Goal: Transaction & Acquisition: Purchase product/service

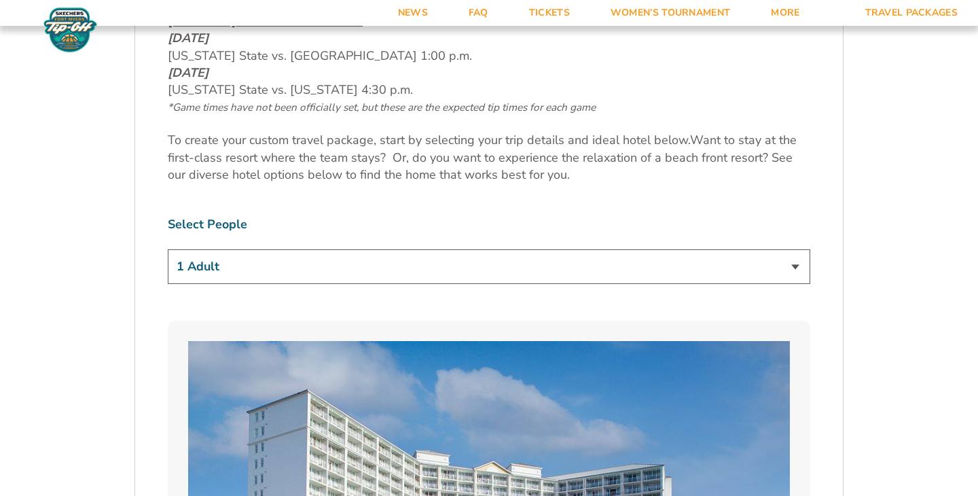
scroll to position [742, 0]
click at [416, 266] on select "1 Adult 2 Adults 3 Adults 4 Adults 2 Adults + 1 Child 2 Adults + 2 Children 2 A…" at bounding box center [489, 266] width 643 height 35
select select "3 Adults"
click at [168, 249] on select "1 Adult 2 Adults 3 Adults 4 Adults 2 Adults + 1 Child 2 Adults + 2 Children 2 A…" at bounding box center [489, 266] width 643 height 35
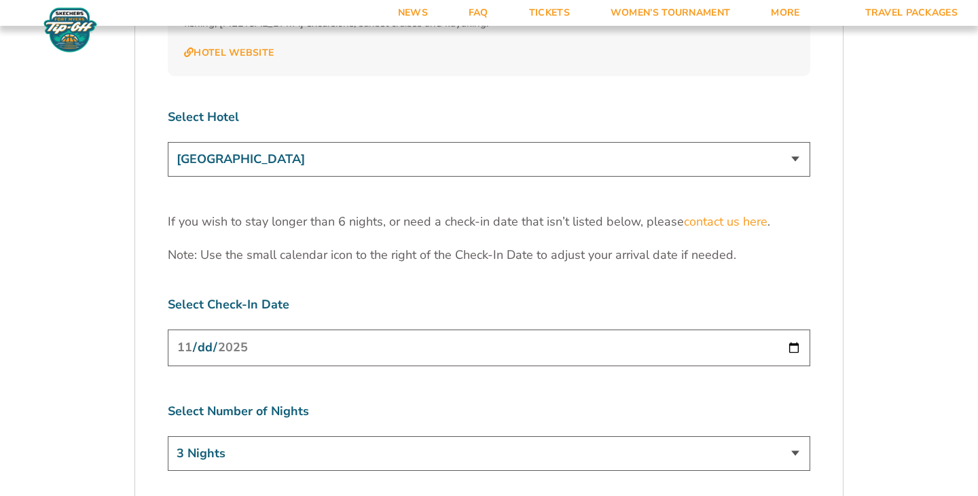
scroll to position [4215, 0]
click at [753, 328] on input "[DATE]" at bounding box center [489, 346] width 643 height 36
click at [798, 328] on input "[DATE]" at bounding box center [489, 346] width 643 height 36
type input "[DATE]"
click at [780, 435] on select "3 Nights 4 Nights 5 Nights 6 Nights" at bounding box center [489, 452] width 643 height 35
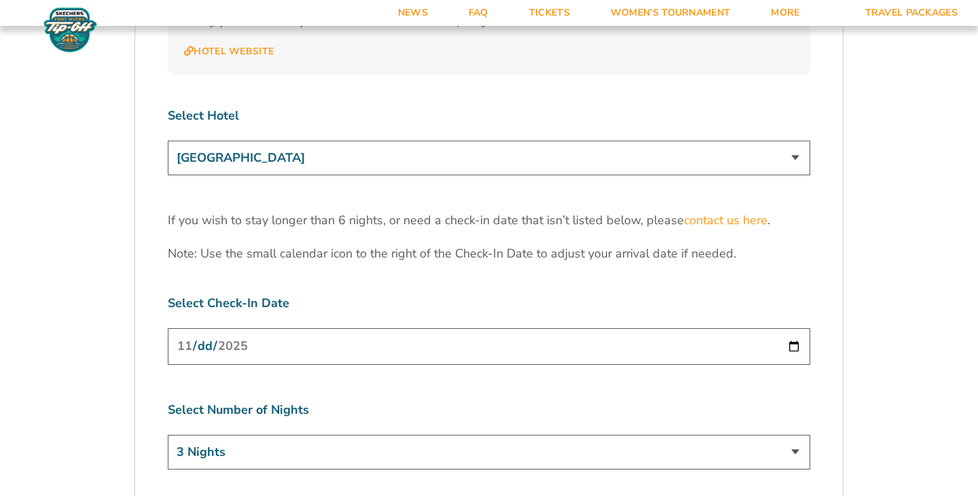
select select "6 Nights"
click at [168, 435] on select "3 Nights 4 Nights 5 Nights 6 Nights" at bounding box center [489, 452] width 643 height 35
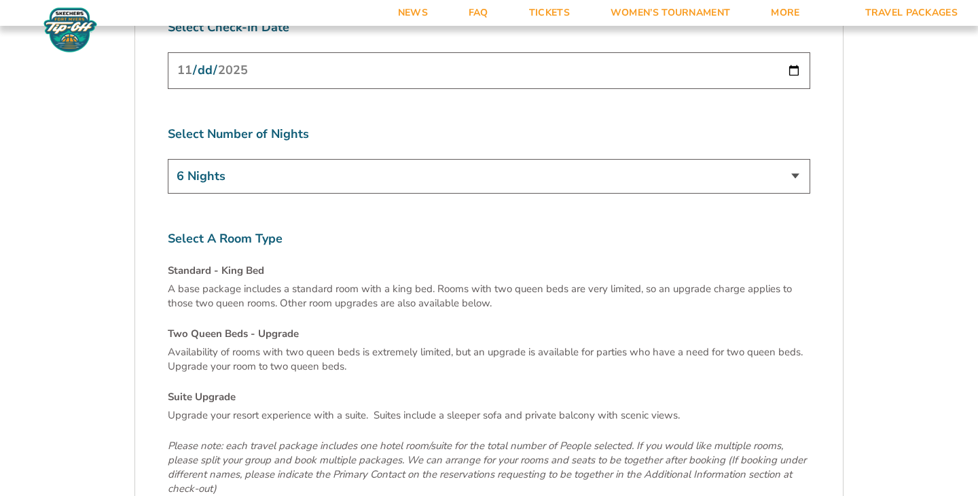
scroll to position [4493, 0]
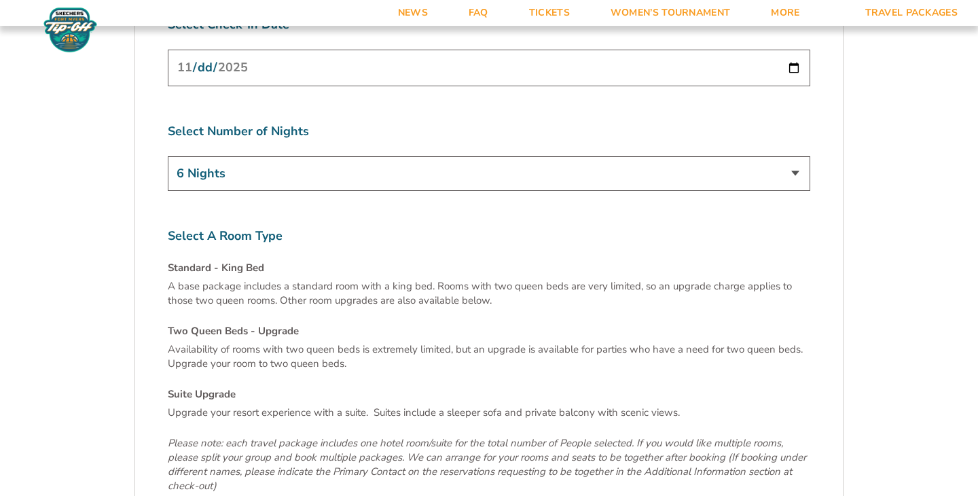
click at [272, 324] on h4 "Two Queen Beds - Upgrade" at bounding box center [489, 331] width 643 height 14
select select "Two Queen Beds - Upgrade"
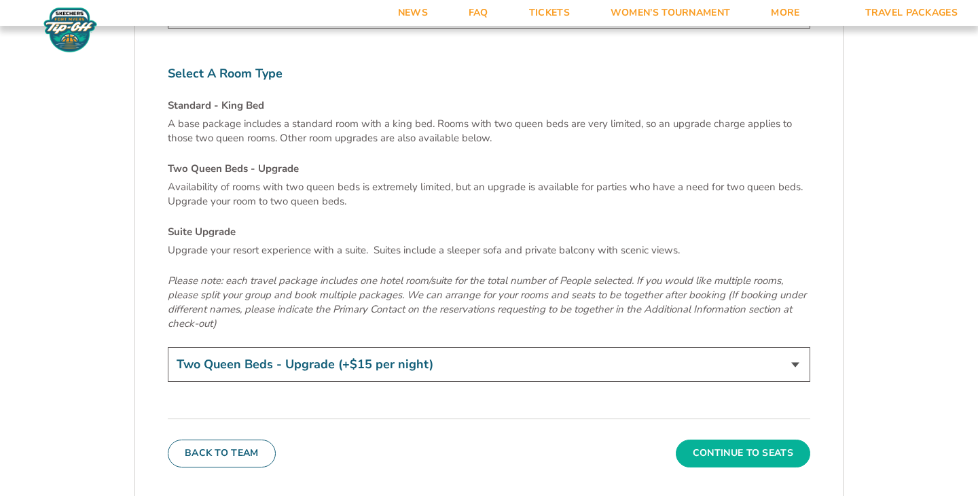
click at [736, 439] on button "Continue To Seats" at bounding box center [743, 452] width 134 height 27
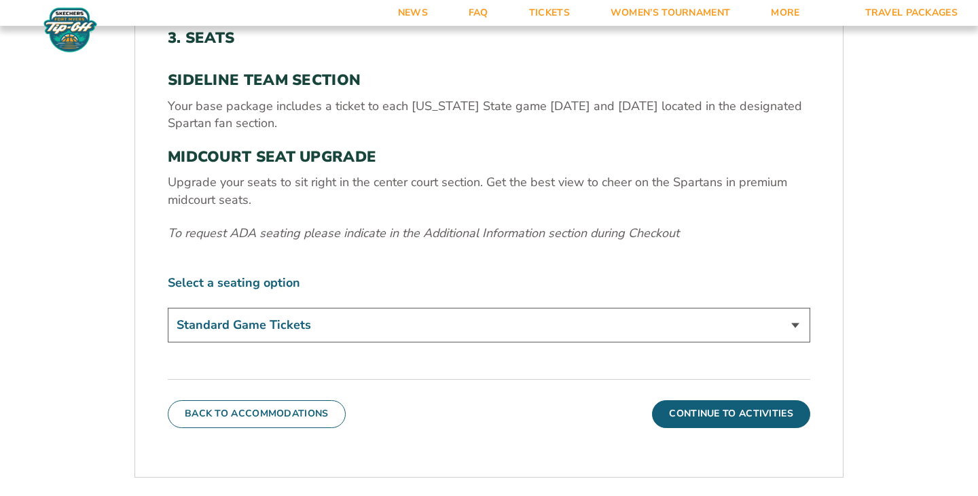
scroll to position [484, 0]
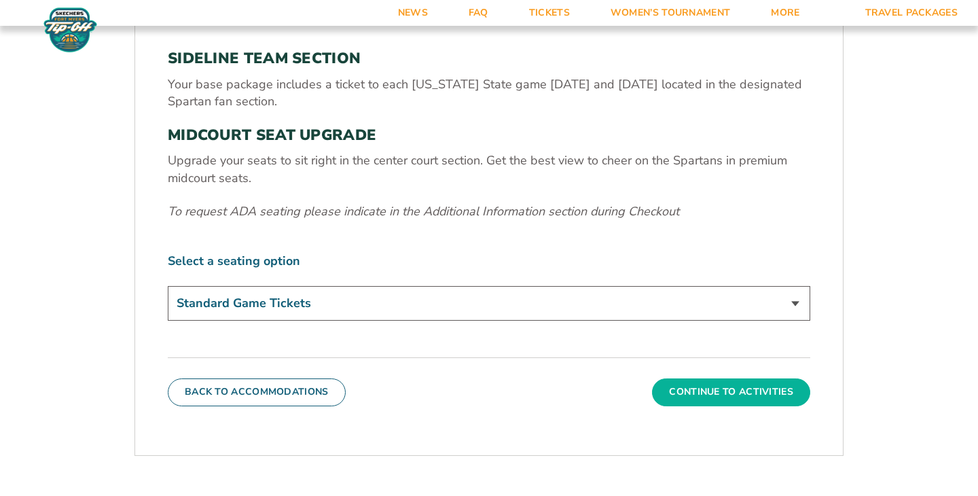
click at [716, 393] on button "Continue To Activities" at bounding box center [731, 391] width 158 height 27
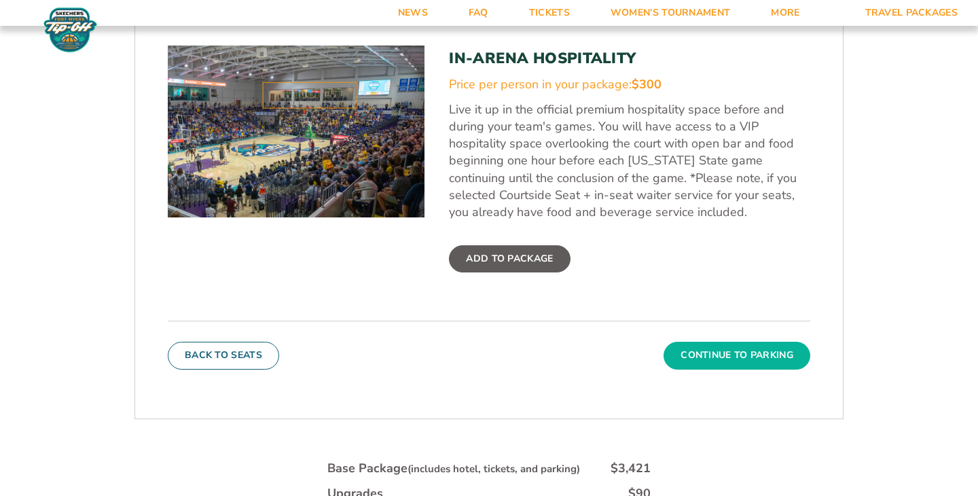
click at [727, 349] on button "Continue To Parking" at bounding box center [737, 355] width 147 height 27
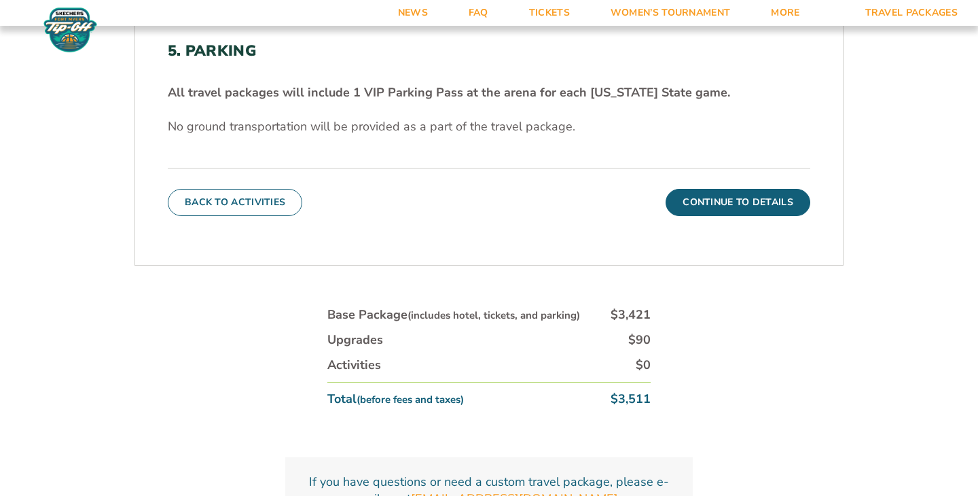
scroll to position [180, 0]
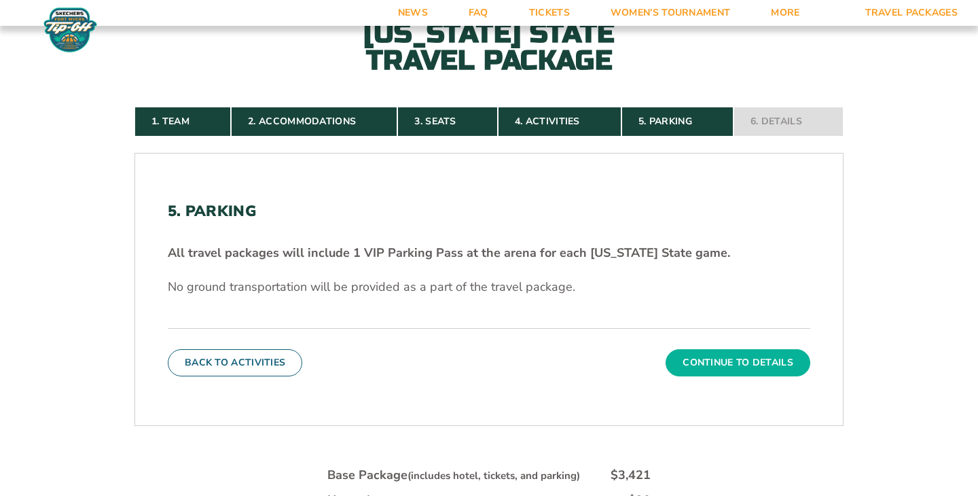
click at [730, 360] on button "Continue To Details" at bounding box center [738, 362] width 145 height 27
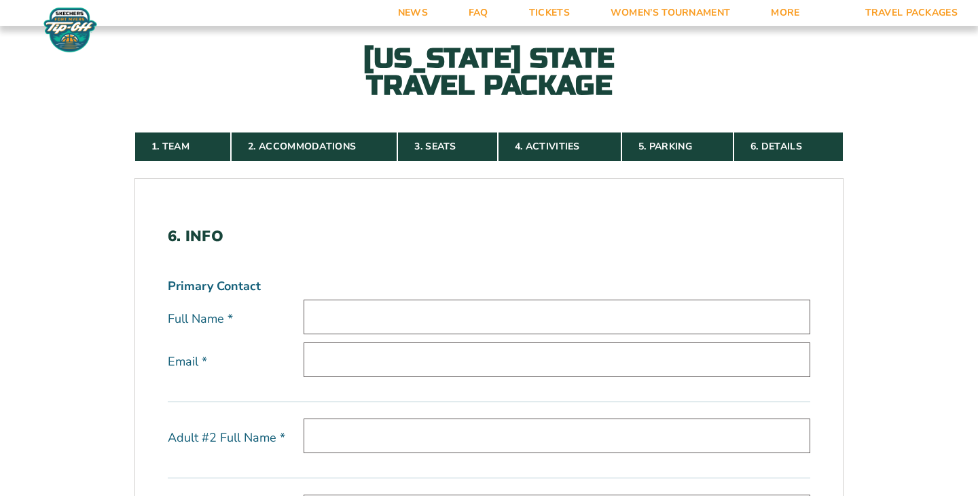
scroll to position [285, 0]
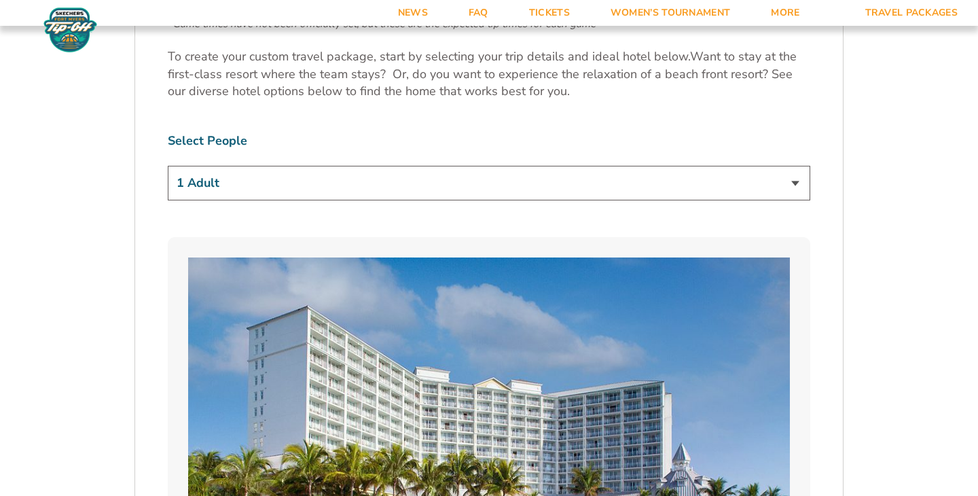
scroll to position [773, 0]
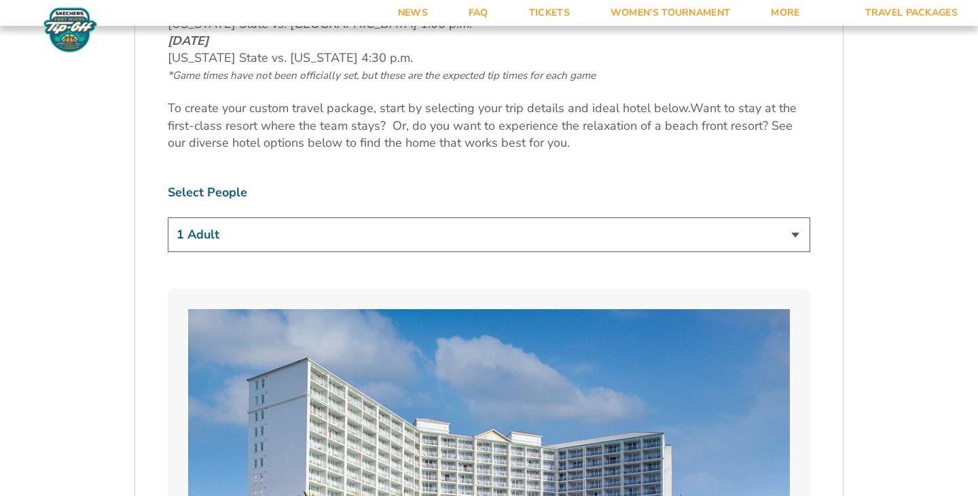
click at [387, 232] on select "1 Adult 2 Adults 3 Adults 4 Adults 2 Adults + 1 Child 2 Adults + 2 Children 2 A…" at bounding box center [489, 234] width 643 height 35
select select "3 Adults"
click at [168, 217] on select "1 Adult 2 Adults 3 Adults 4 Adults 2 Adults + 1 Child 2 Adults + 2 Children 2 A…" at bounding box center [489, 234] width 643 height 35
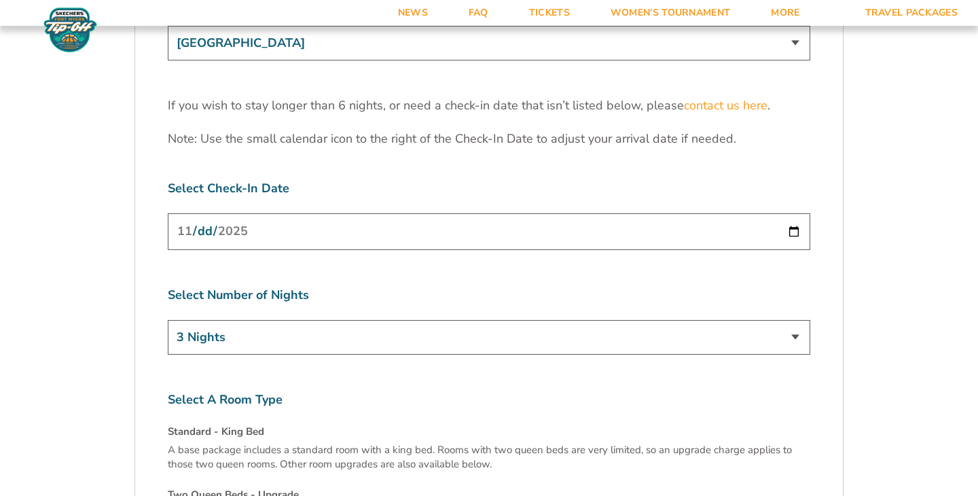
scroll to position [4331, 0]
click at [562, 212] on input "[DATE]" at bounding box center [489, 230] width 643 height 36
click at [790, 212] on input "[DATE]" at bounding box center [489, 230] width 643 height 36
click at [380, 319] on select "3 Nights 4 Nights 5 Nights 6 Nights" at bounding box center [489, 336] width 643 height 35
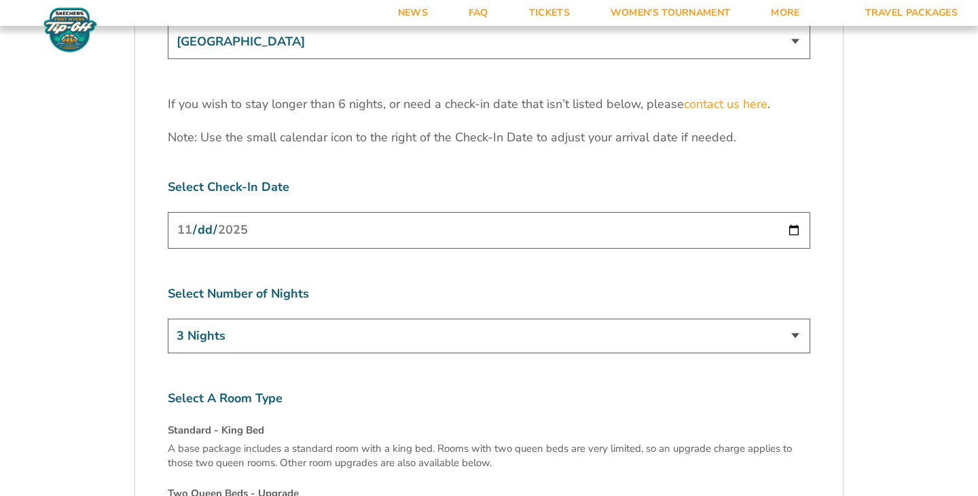
select select "6 Nights"
click at [168, 319] on select "3 Nights 4 Nights 5 Nights 6 Nights" at bounding box center [489, 336] width 643 height 35
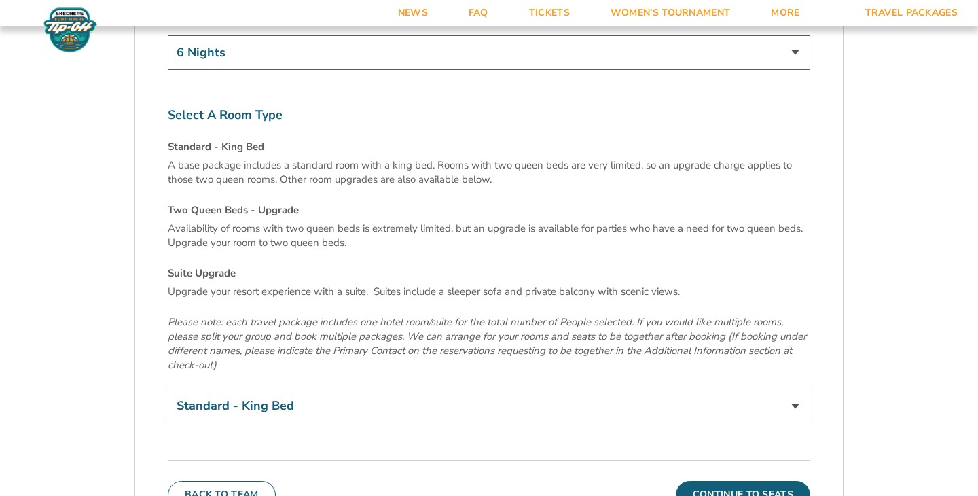
scroll to position [4615, 0]
click at [310, 387] on select "Standard - King Bed Two Queen Beds - Upgrade (+$15 per night) Suite Upgrade (+$…" at bounding box center [489, 404] width 643 height 35
select select "Two Queen Beds - Upgrade"
click at [168, 387] on select "Standard - King Bed Two Queen Beds - Upgrade (+$15 per night) Suite Upgrade (+$…" at bounding box center [489, 404] width 643 height 35
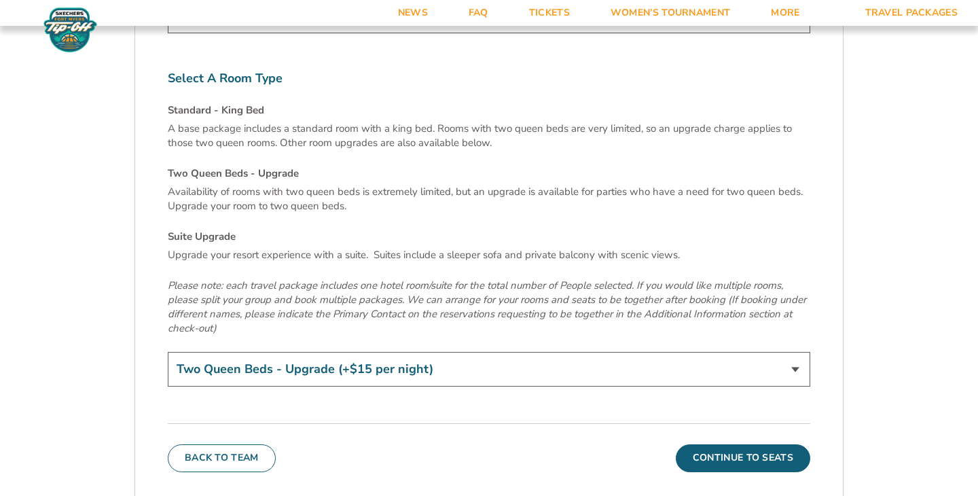
scroll to position [4651, 0]
click at [754, 444] on button "Continue To Seats" at bounding box center [743, 457] width 134 height 27
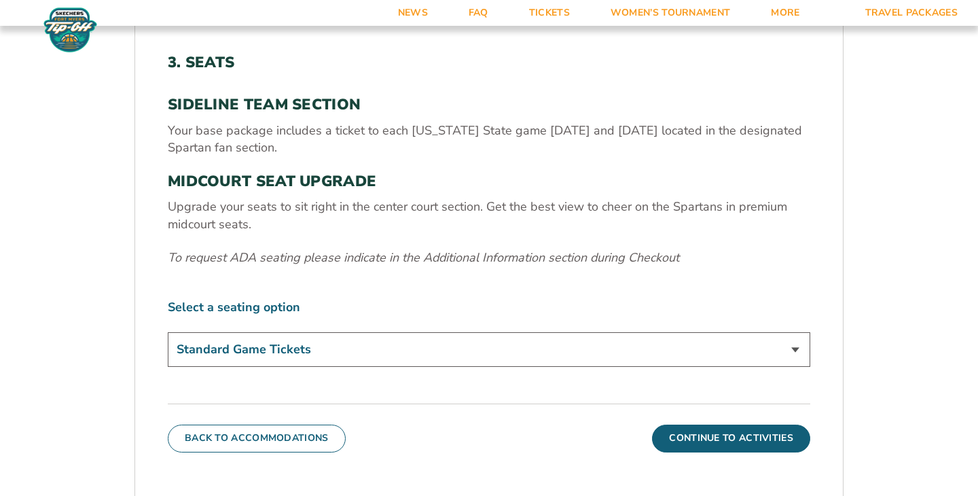
scroll to position [455, 0]
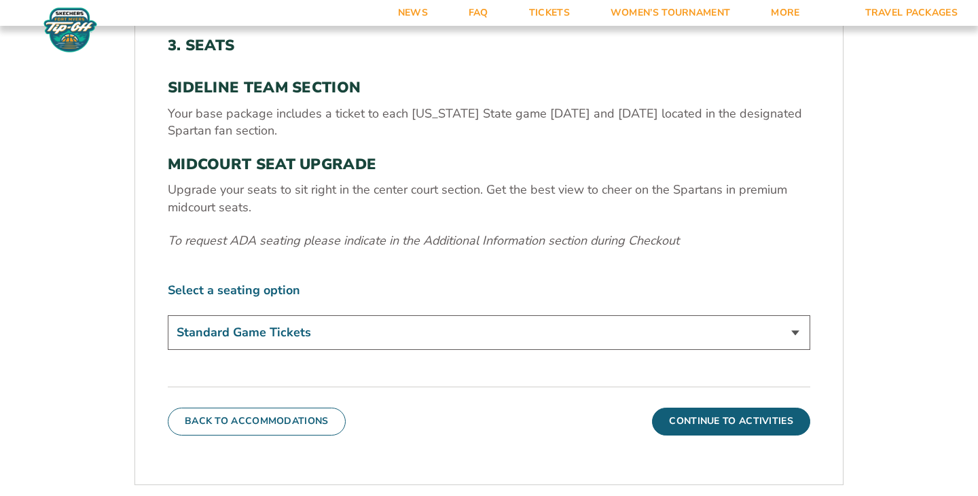
click at [479, 337] on select "Standard Game Tickets Midcourt Seat Upgrade (+$140 per person)" at bounding box center [489, 332] width 643 height 35
click at [168, 315] on select "Standard Game Tickets Midcourt Seat Upgrade (+$140 per person)" at bounding box center [489, 332] width 643 height 35
click at [731, 418] on button "Continue To Activities" at bounding box center [731, 421] width 158 height 27
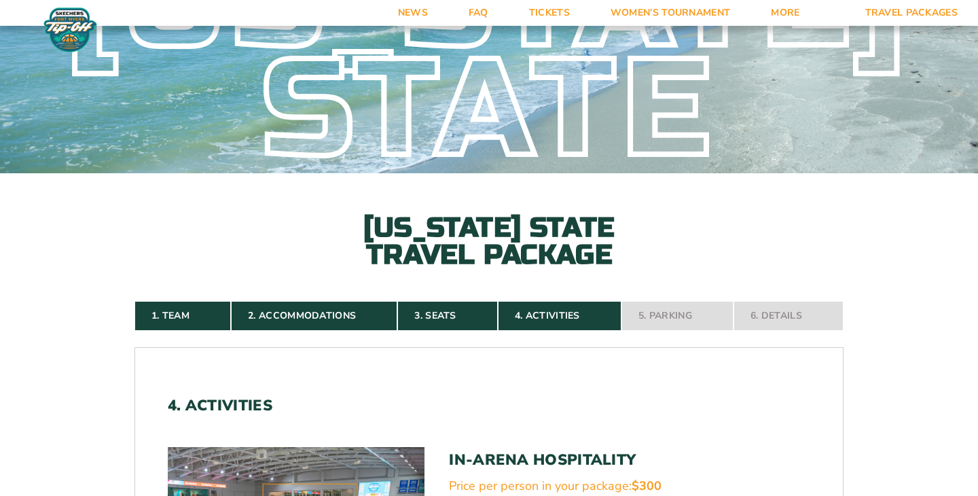
scroll to position [4, 0]
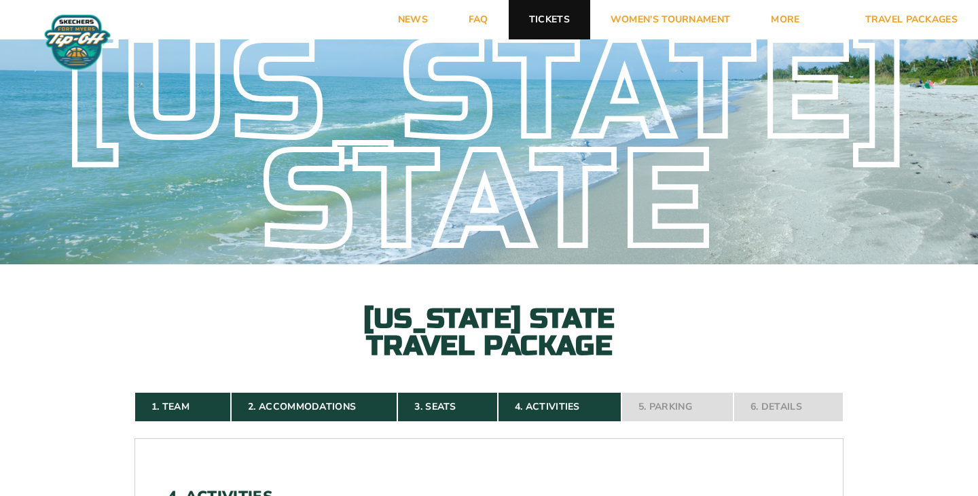
click at [543, 17] on link "Tickets" at bounding box center [550, 19] width 82 height 39
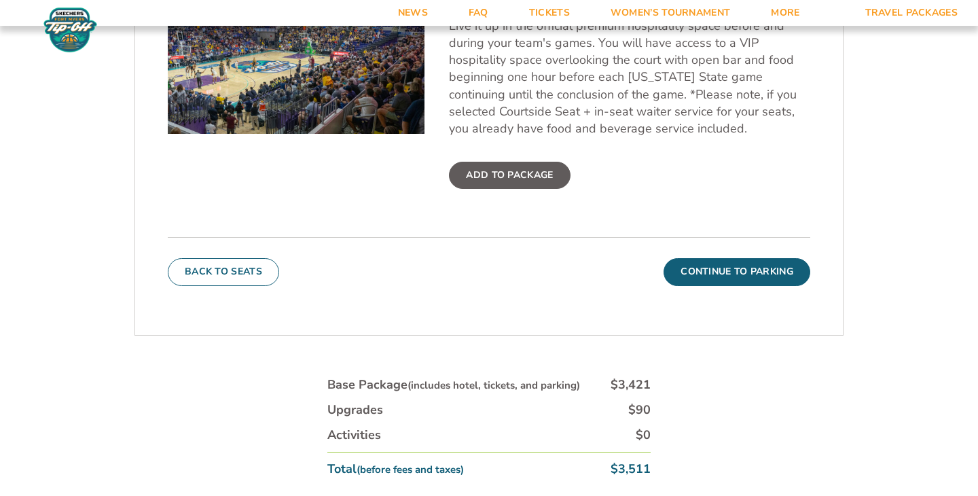
scroll to position [533, 0]
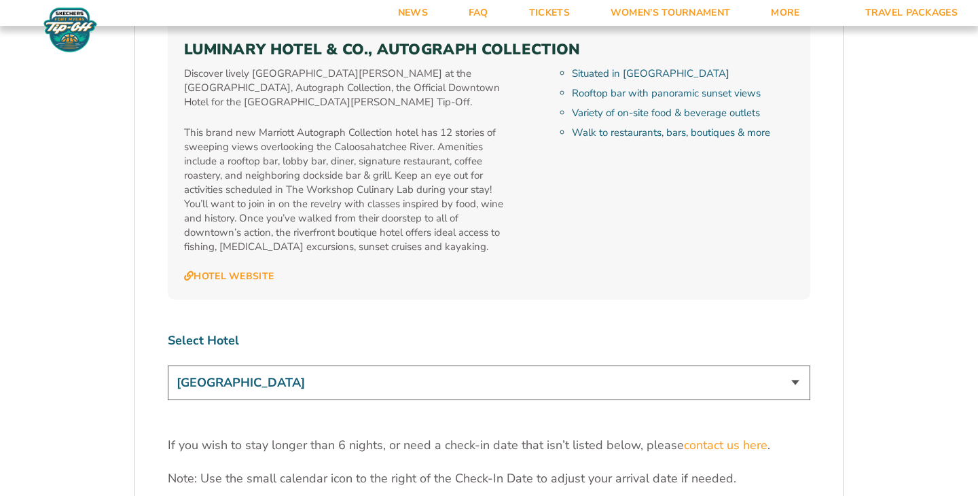
scroll to position [4116, 0]
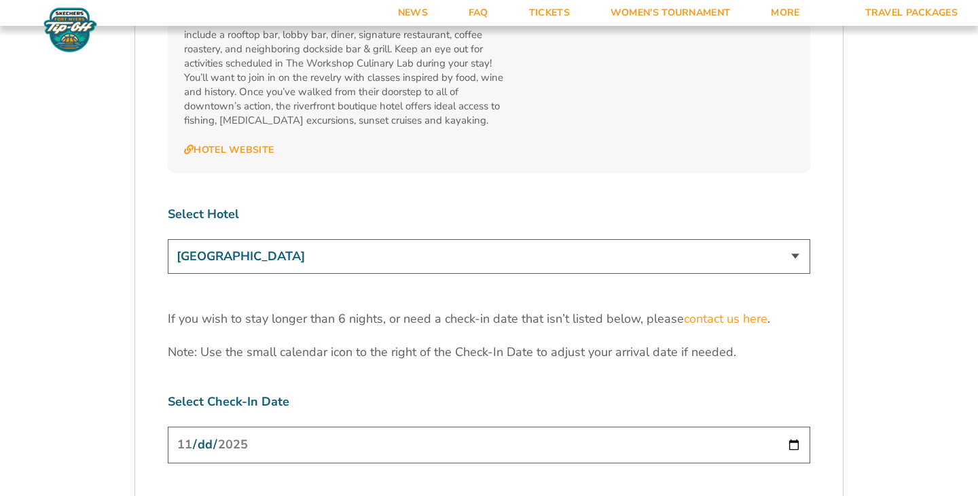
click at [444, 239] on select "Marriott Sanibel Harbour Resort & Spa Margaritaville Beach Resort Pink Shell Be…" at bounding box center [489, 256] width 643 height 35
select select "17487"
click at [168, 239] on select "Marriott Sanibel Harbour Resort & Spa Margaritaville Beach Resort Pink Shell Be…" at bounding box center [489, 256] width 643 height 35
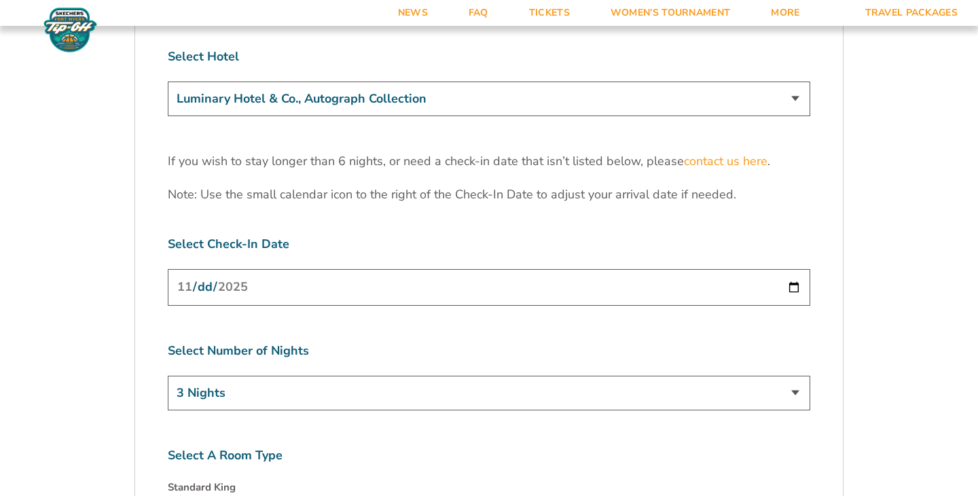
scroll to position [4278, 0]
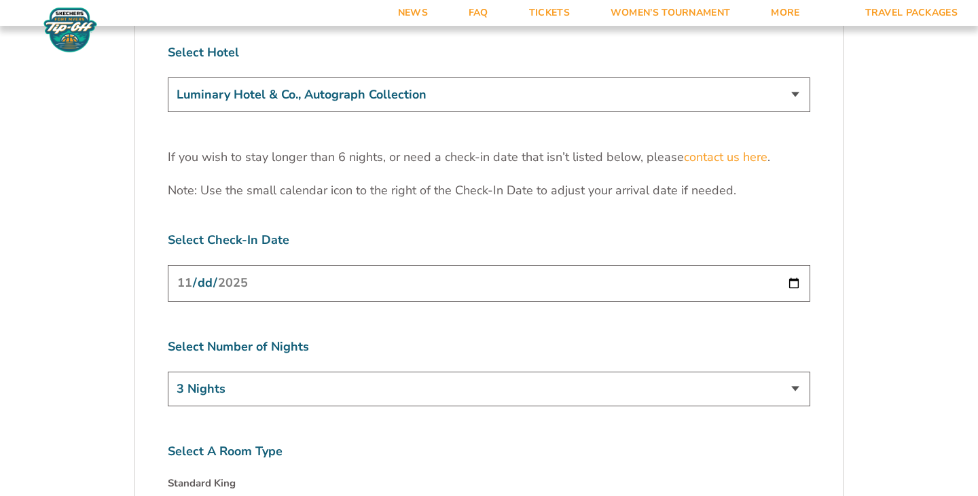
click at [662, 372] on select "3 Nights 4 Nights 5 Nights 6 Nights" at bounding box center [489, 389] width 643 height 35
select select "6 Nights"
click at [168, 372] on select "3 Nights 4 Nights 5 Nights 6 Nights" at bounding box center [489, 389] width 643 height 35
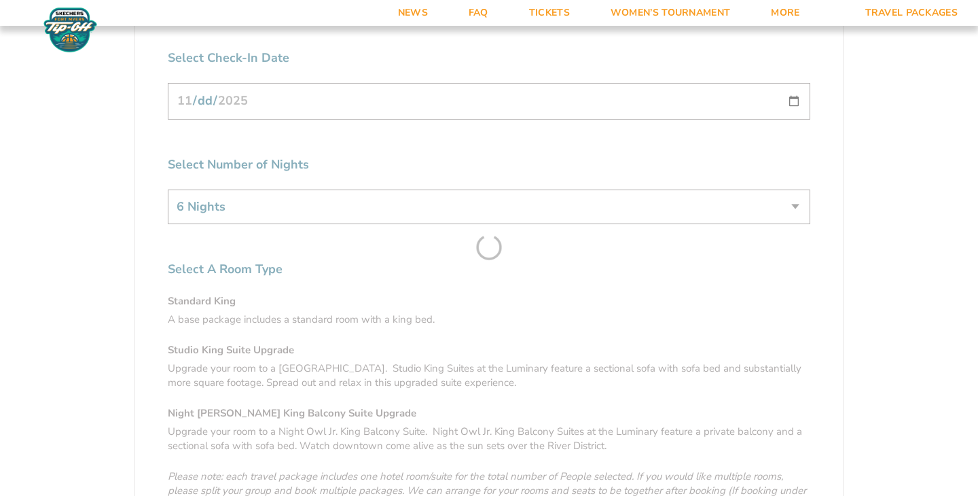
scroll to position [4645, 0]
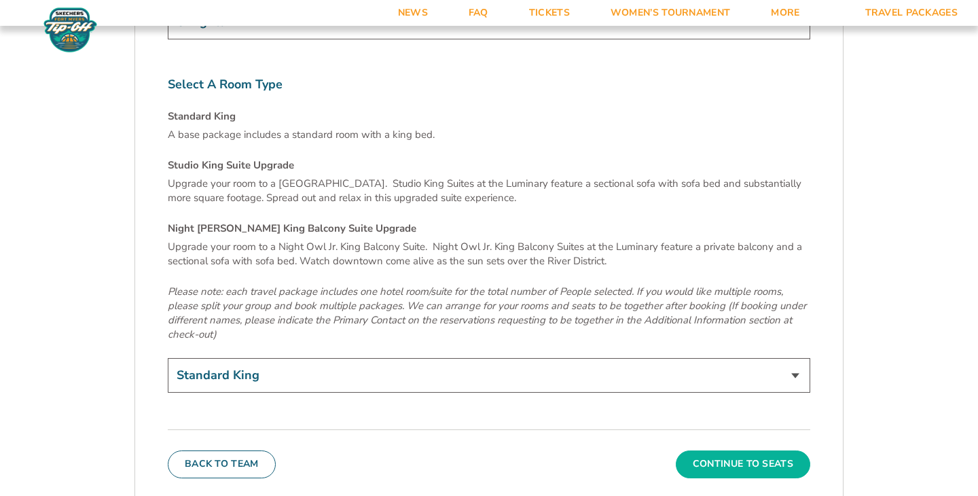
click at [752, 450] on button "Continue To Seats" at bounding box center [743, 463] width 134 height 27
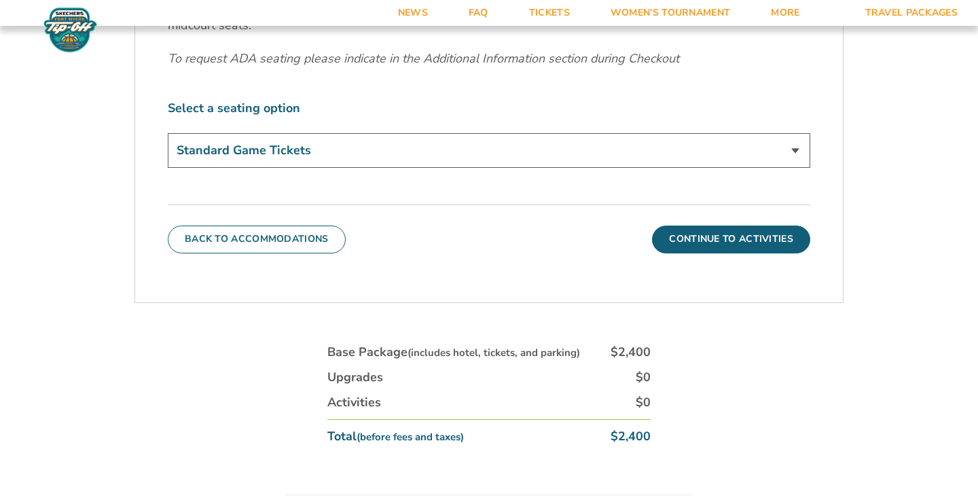
scroll to position [706, 0]
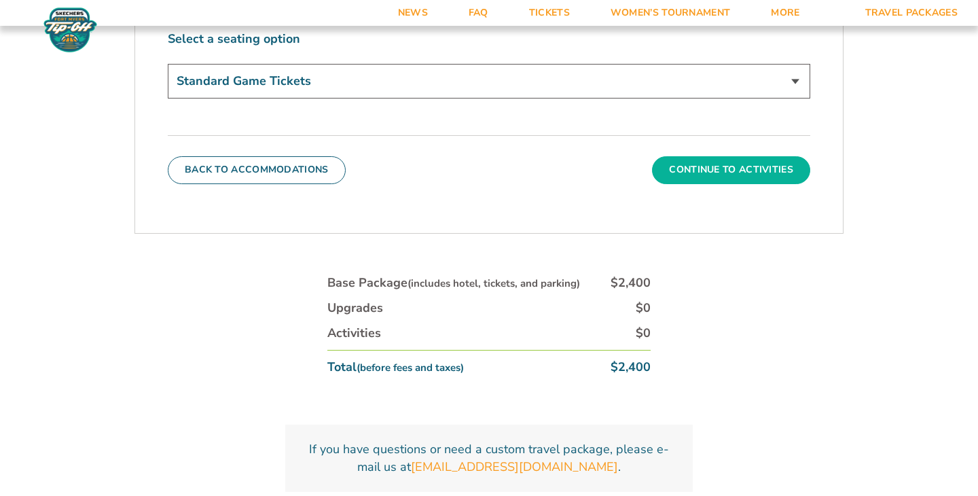
click at [726, 177] on button "Continue To Activities" at bounding box center [731, 169] width 158 height 27
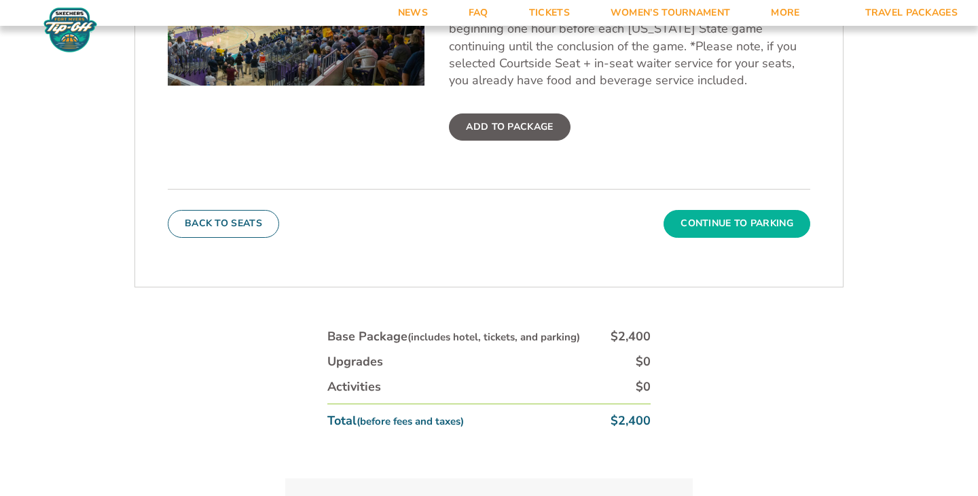
click at [744, 218] on button "Continue To Parking" at bounding box center [737, 223] width 147 height 27
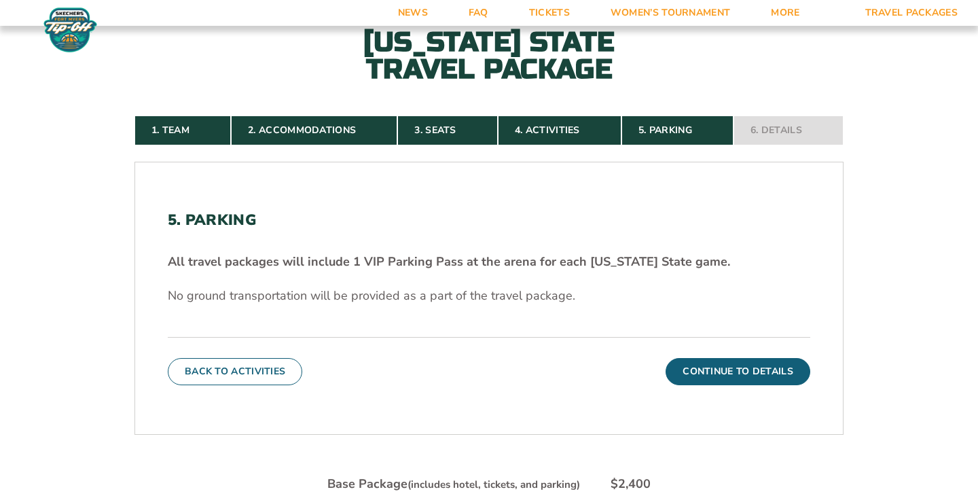
scroll to position [280, 0]
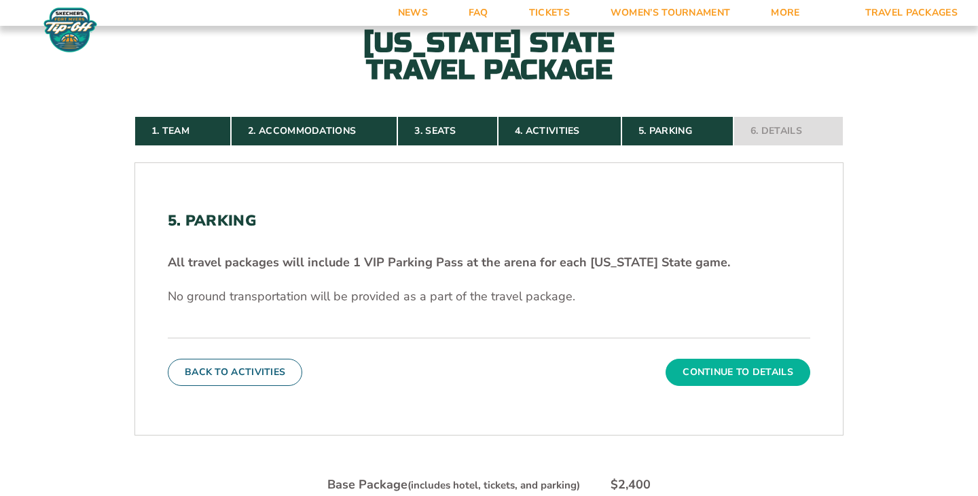
click at [700, 366] on button "Continue To Details" at bounding box center [738, 372] width 145 height 27
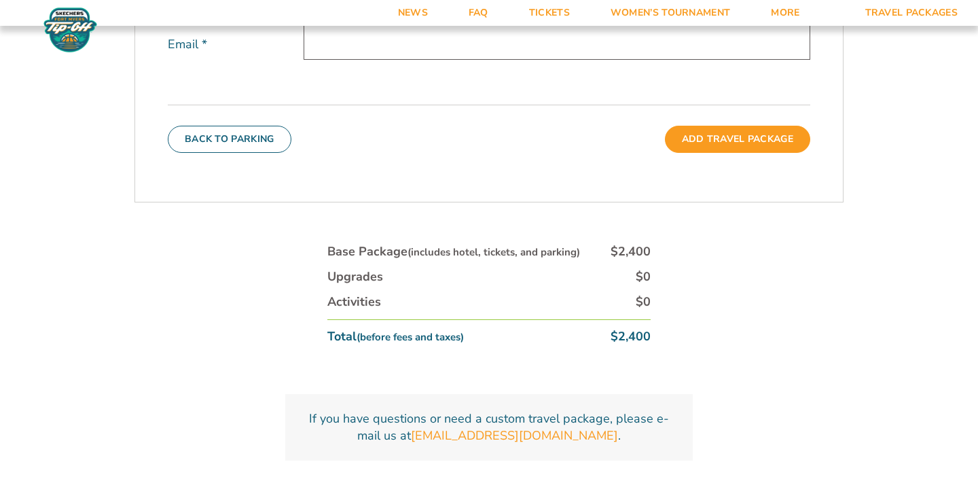
scroll to position [578, 0]
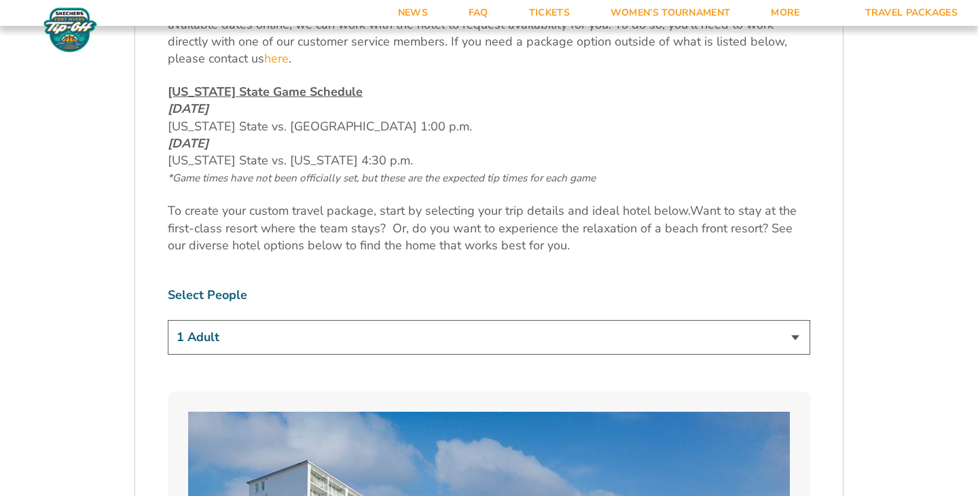
scroll to position [673, 0]
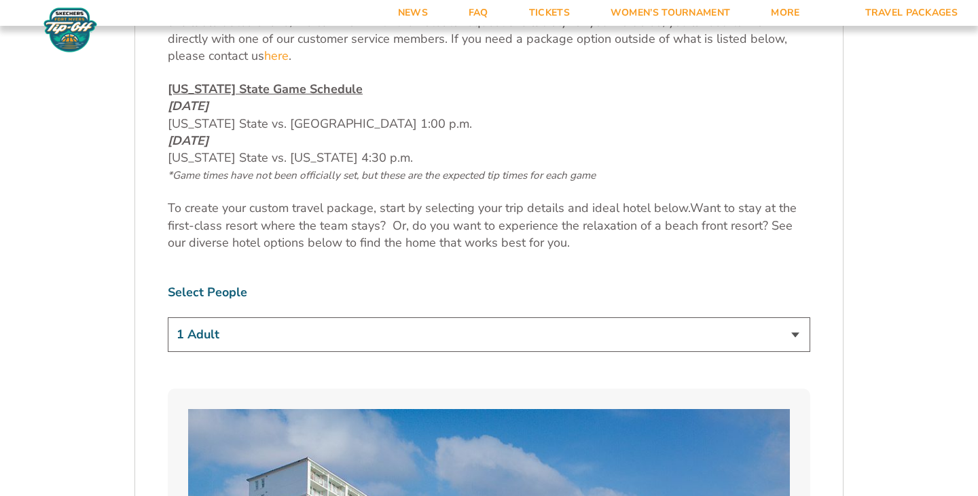
click at [431, 345] on select "1 Adult 2 Adults 3 Adults 4 Adults 2 Adults + 1 Child 2 Adults + 2 Children 2 A…" at bounding box center [489, 334] width 643 height 35
select select "3 Adults"
click at [168, 317] on select "1 Adult 2 Adults 3 Adults 4 Adults 2 Adults + 1 Child 2 Adults + 2 Children 2 A…" at bounding box center [489, 334] width 643 height 35
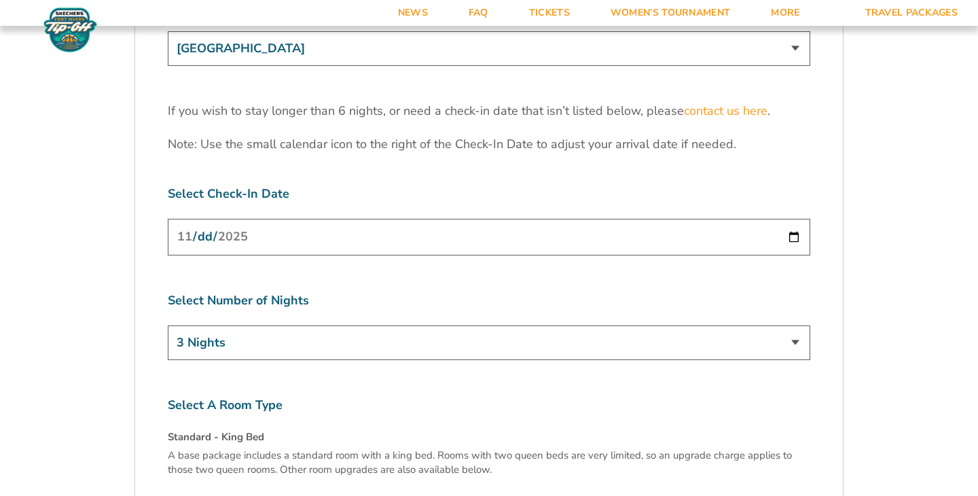
scroll to position [4325, 0]
click at [419, 217] on input "2025-11-24" at bounding box center [489, 235] width 643 height 36
click at [791, 217] on input "[DATE]" at bounding box center [489, 235] width 643 height 36
type input "2025-11-23"
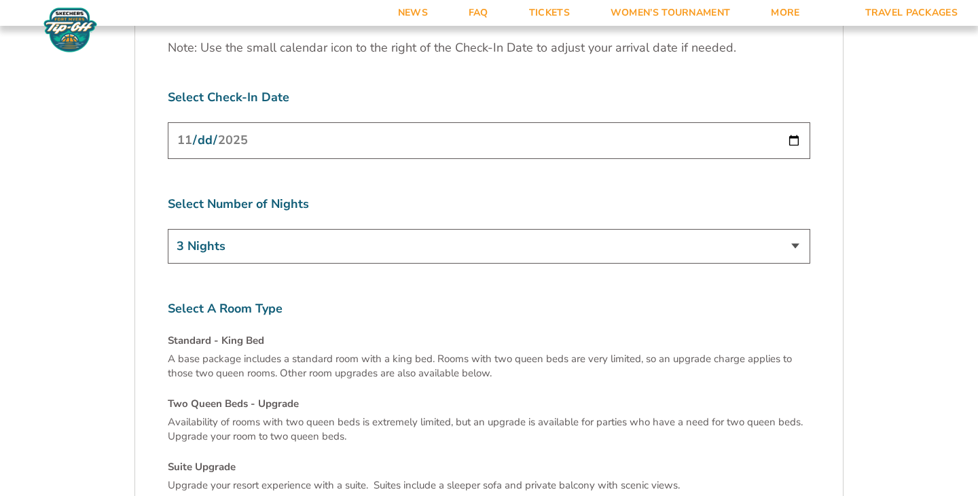
scroll to position [4421, 0]
click at [288, 228] on select "3 Nights 4 Nights 5 Nights 6 Nights" at bounding box center [489, 245] width 643 height 35
click at [168, 228] on select "3 Nights 4 Nights 5 Nights 6 Nights" at bounding box center [489, 245] width 643 height 35
click at [315, 122] on input "2025-11-23" at bounding box center [489, 140] width 643 height 36
click at [794, 122] on input "2025-11-23" at bounding box center [489, 140] width 643 height 36
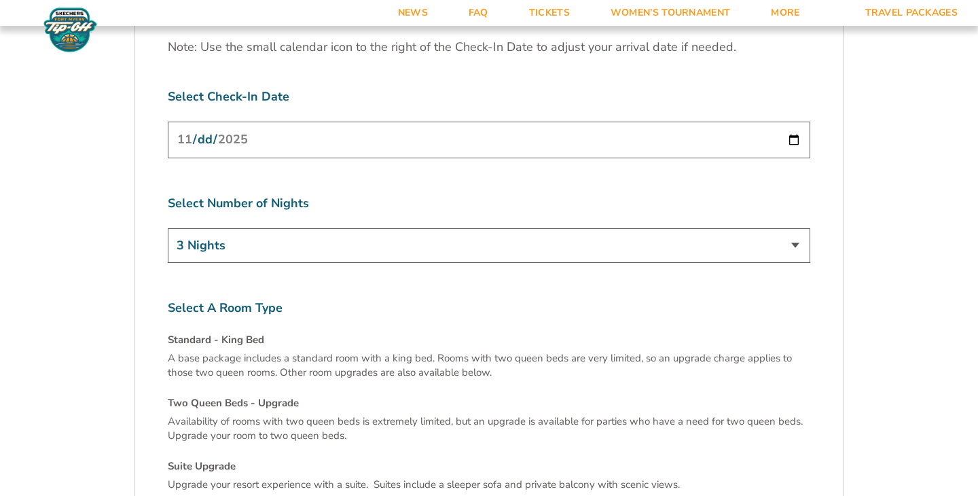
click at [422, 228] on select "3 Nights 4 Nights 5 Nights 6 Nights" at bounding box center [489, 245] width 643 height 35
select select "5 Nights"
click at [168, 228] on select "3 Nights 4 Nights 5 Nights 6 Nights" at bounding box center [489, 245] width 643 height 35
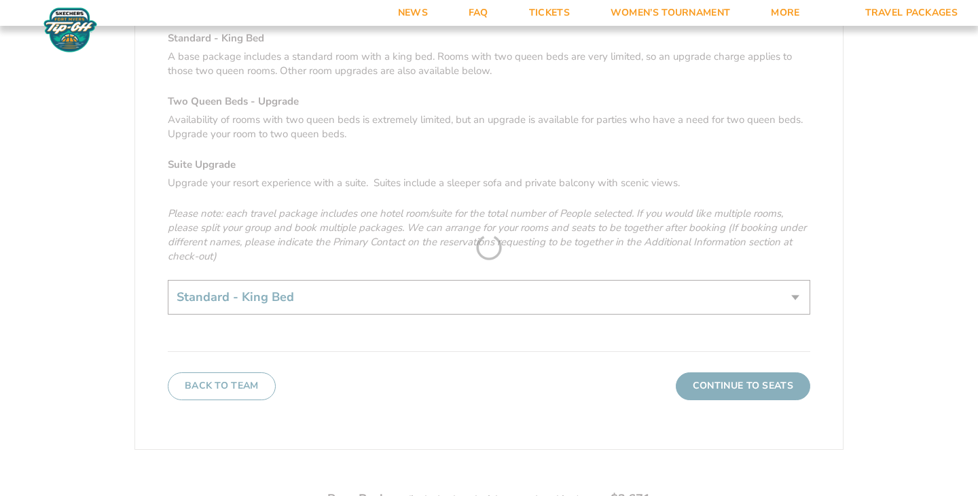
scroll to position [4753, 0]
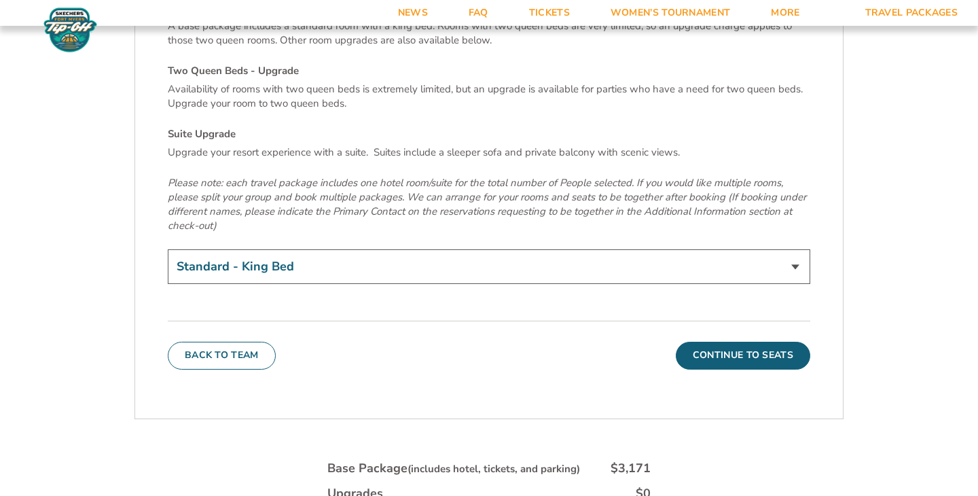
click at [506, 249] on select "Standard - King Bed Two Queen Beds - Upgrade (+$15 per night) Suite Upgrade (+$…" at bounding box center [489, 266] width 643 height 35
select select "Two Queen Beds - Upgrade"
click at [168, 249] on select "Standard - King Bed Two Queen Beds - Upgrade (+$15 per night) Suite Upgrade (+$…" at bounding box center [489, 266] width 643 height 35
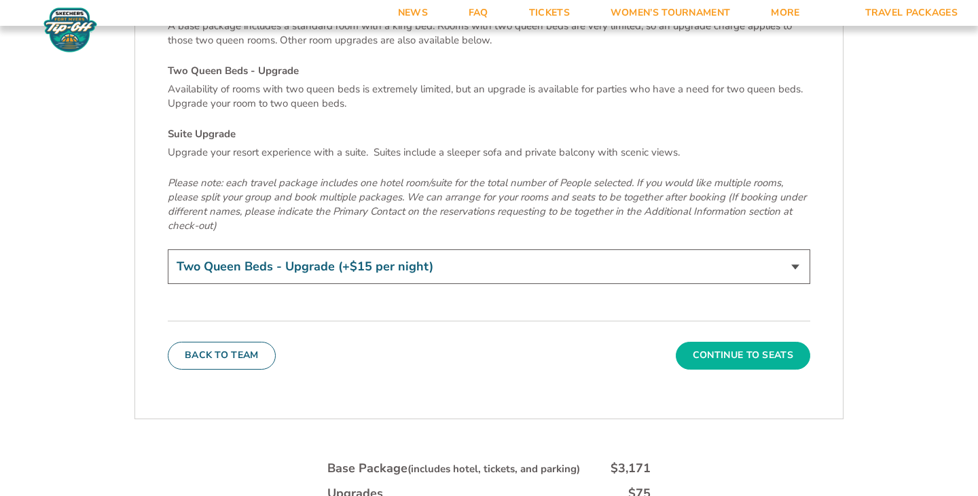
click at [741, 342] on button "Continue To Seats" at bounding box center [743, 355] width 134 height 27
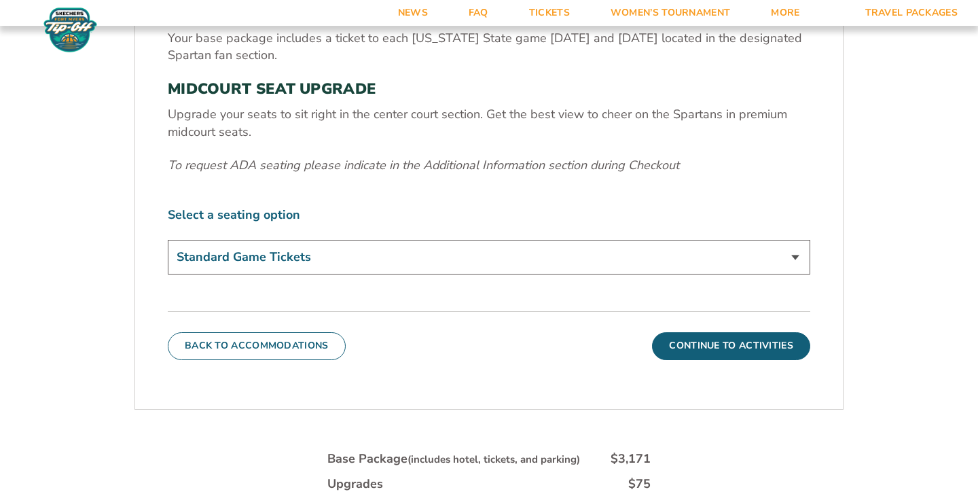
scroll to position [472, 0]
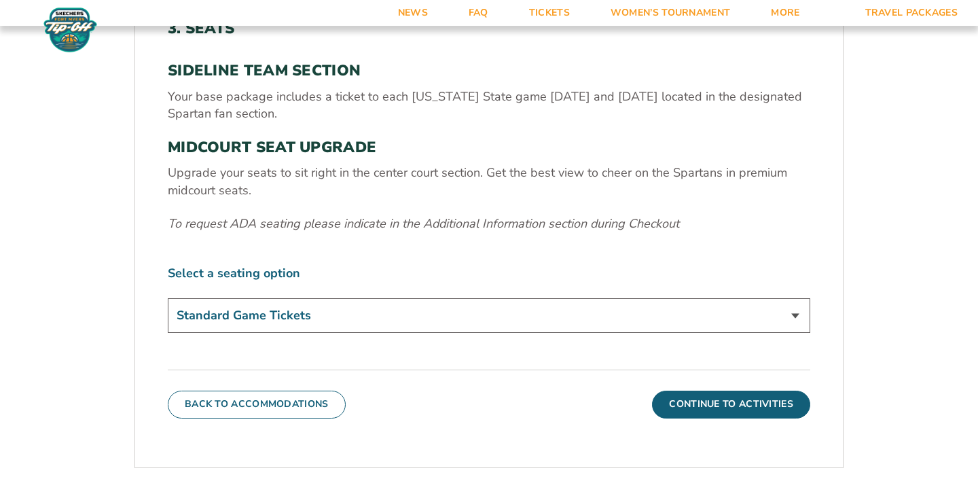
click at [572, 312] on select "Standard Game Tickets Midcourt Seat Upgrade (+$140 per person)" at bounding box center [489, 315] width 643 height 35
click at [750, 408] on button "Continue To Activities" at bounding box center [731, 404] width 158 height 27
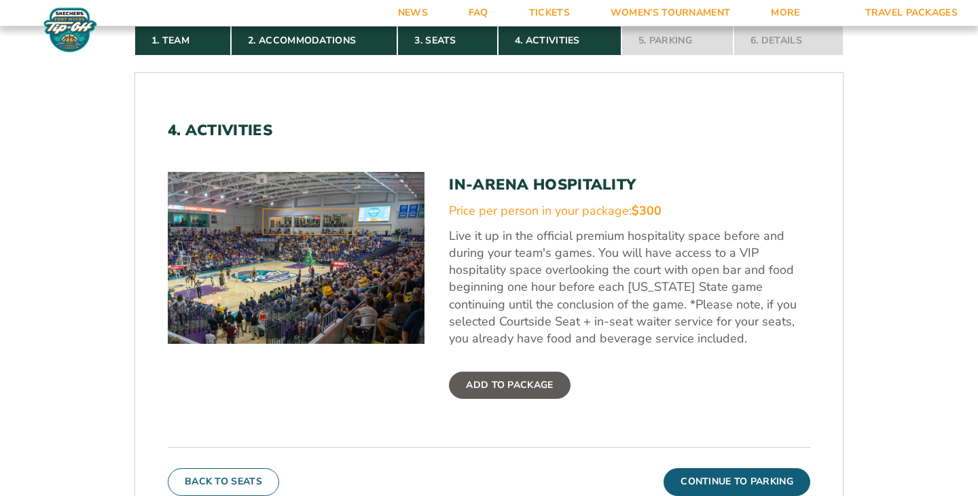
scroll to position [373, 0]
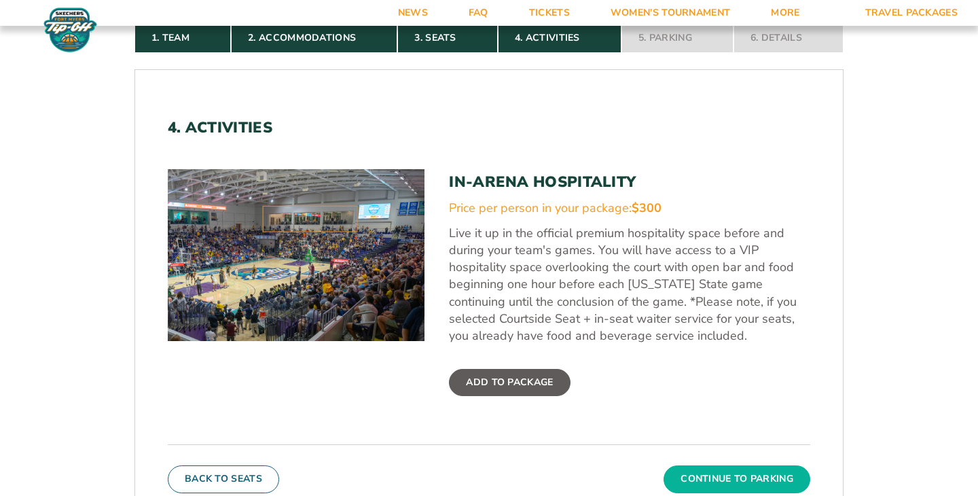
click at [729, 483] on button "Continue To Parking" at bounding box center [737, 478] width 147 height 27
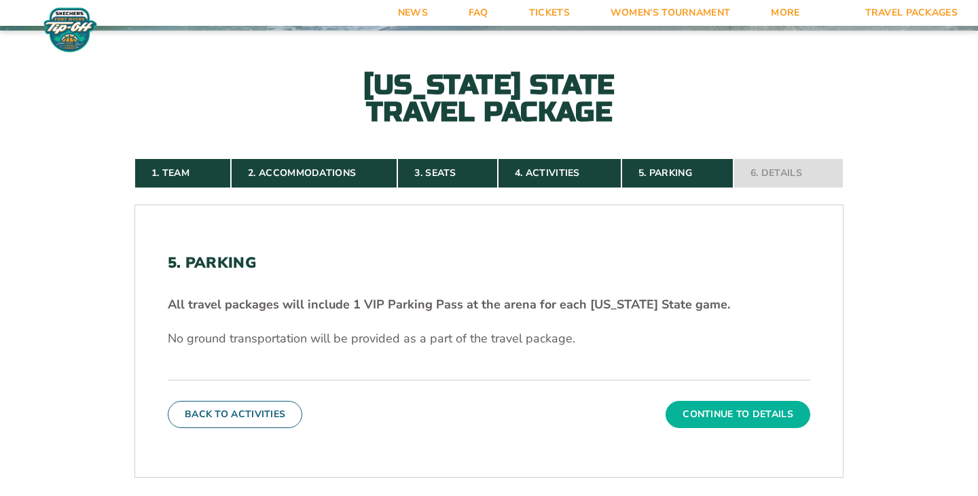
click at [735, 408] on button "Continue To Details" at bounding box center [738, 414] width 145 height 27
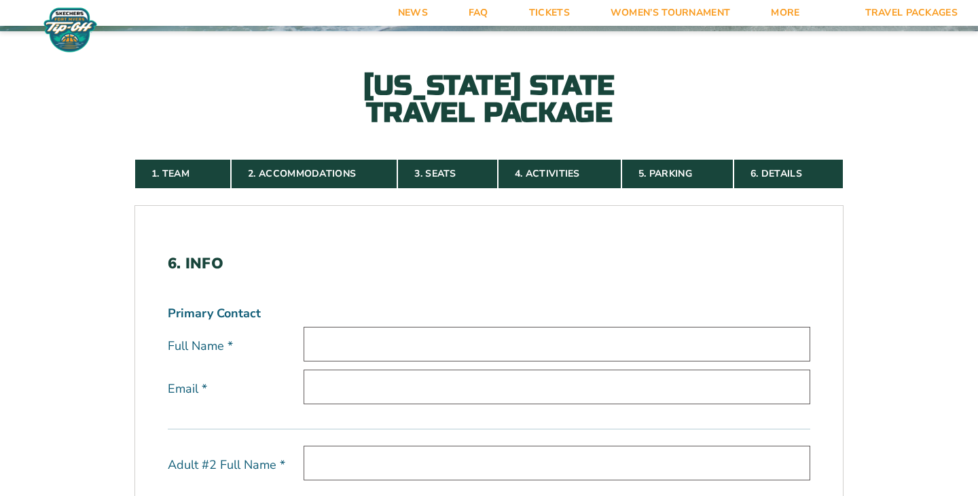
scroll to position [238, 0]
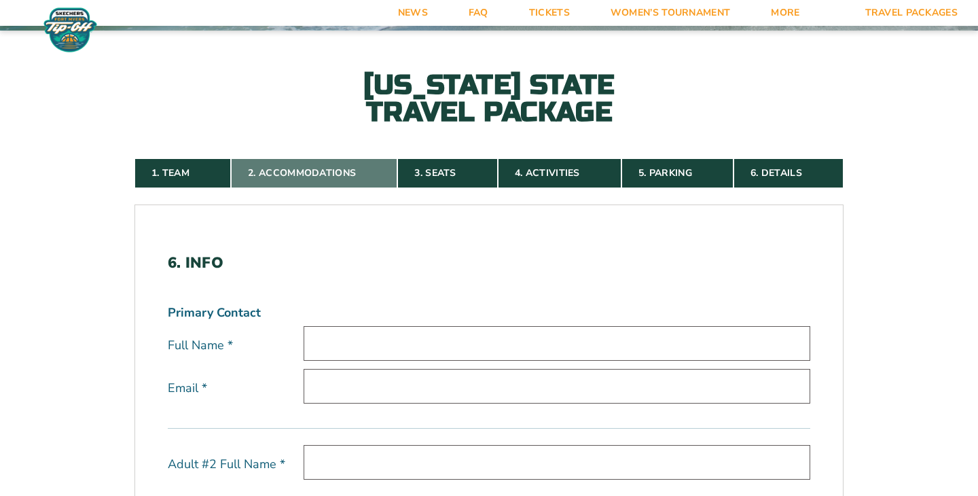
click at [317, 173] on link "2. Accommodations" at bounding box center [314, 173] width 166 height 30
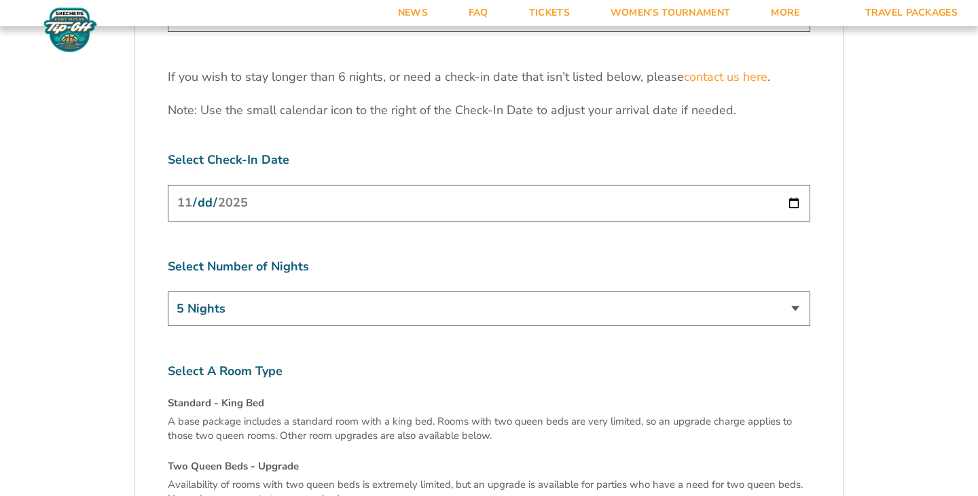
scroll to position [4355, 0]
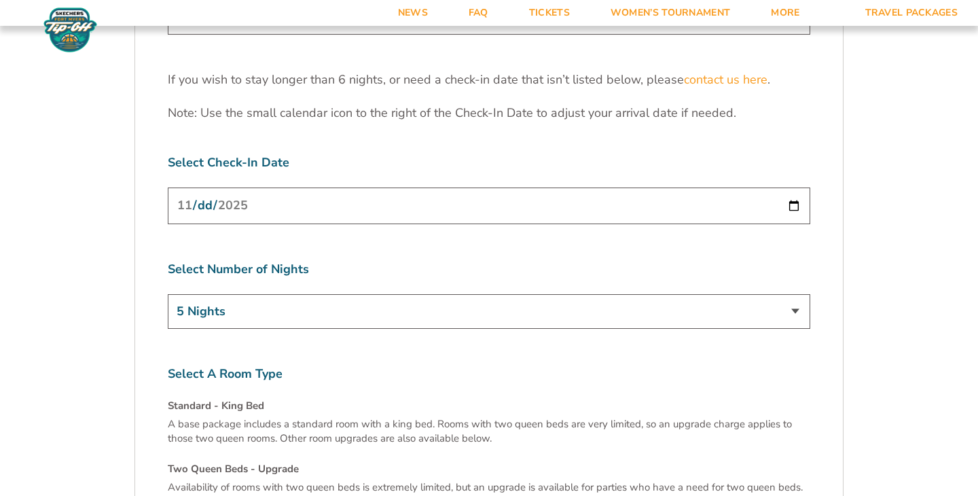
click at [393, 187] on input "2025-11-23" at bounding box center [489, 205] width 643 height 36
click at [797, 187] on input "2025-11-23" at bounding box center [489, 205] width 643 height 36
type input "[DATE]"
click at [317, 294] on select "3 Nights 4 Nights 5 Nights 6 Nights" at bounding box center [489, 311] width 643 height 35
click at [264, 187] on input "[DATE]" at bounding box center [489, 205] width 643 height 36
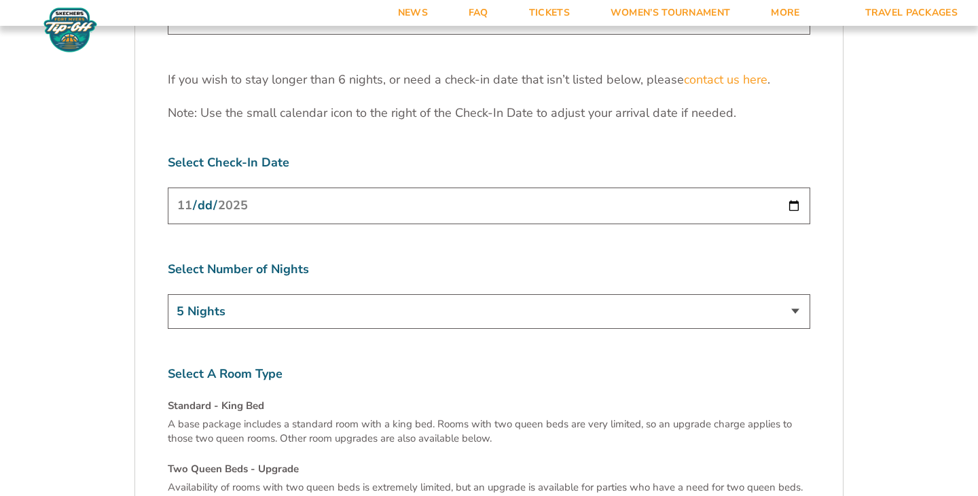
click at [793, 187] on input "[DATE]" at bounding box center [489, 205] width 643 height 36
click at [271, 187] on input "[DATE]" at bounding box center [489, 205] width 643 height 36
click at [799, 187] on input "[DATE]" at bounding box center [489, 205] width 643 height 36
click at [435, 294] on select "3 Nights 4 Nights 5 Nights 6 Nights" at bounding box center [489, 311] width 643 height 35
select select "6 Nights"
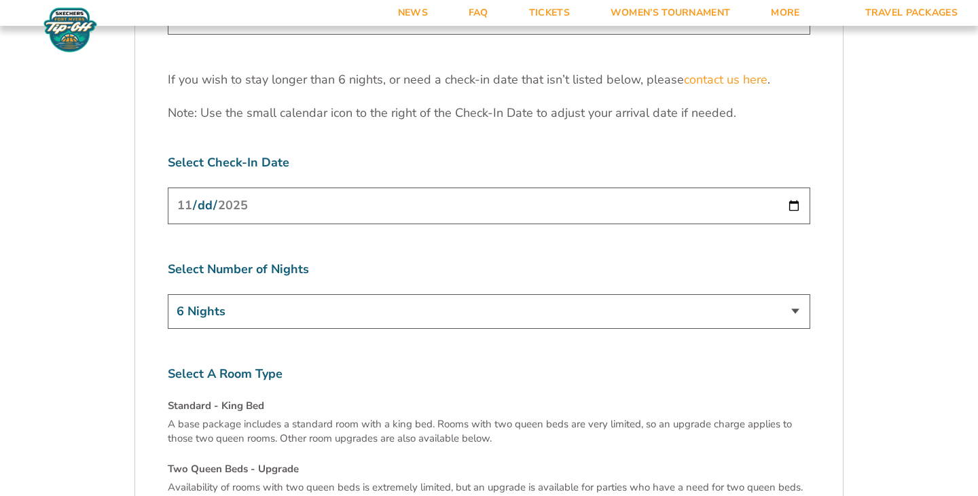
click at [168, 294] on select "3 Nights 4 Nights 5 Nights 6 Nights" at bounding box center [489, 311] width 643 height 35
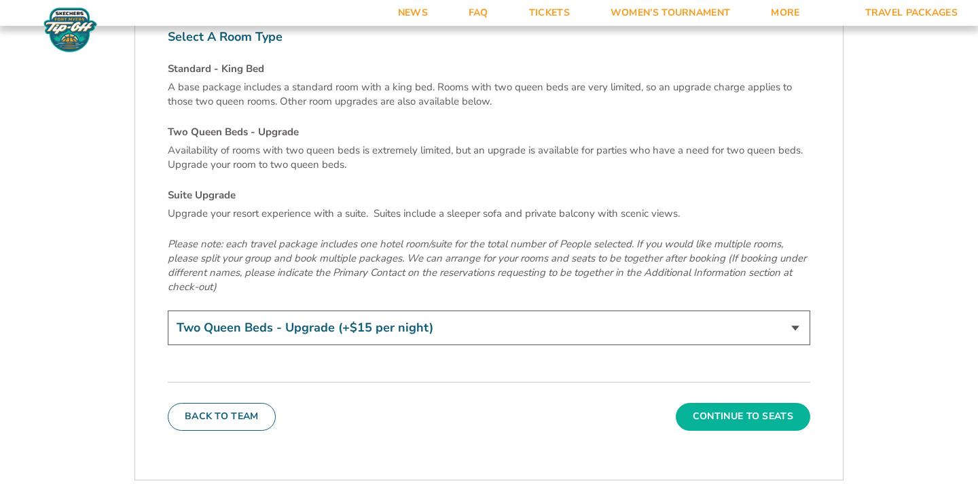
click at [721, 403] on button "Continue To Seats" at bounding box center [743, 416] width 134 height 27
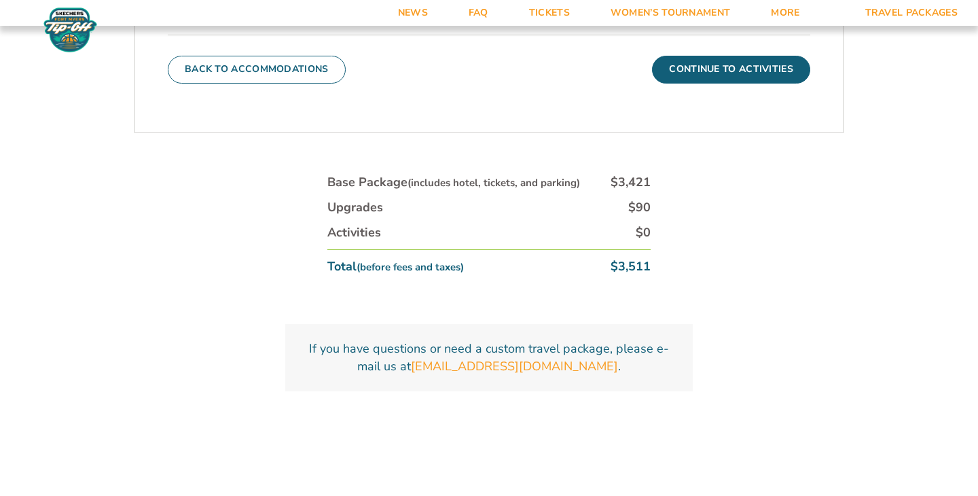
scroll to position [810, 0]
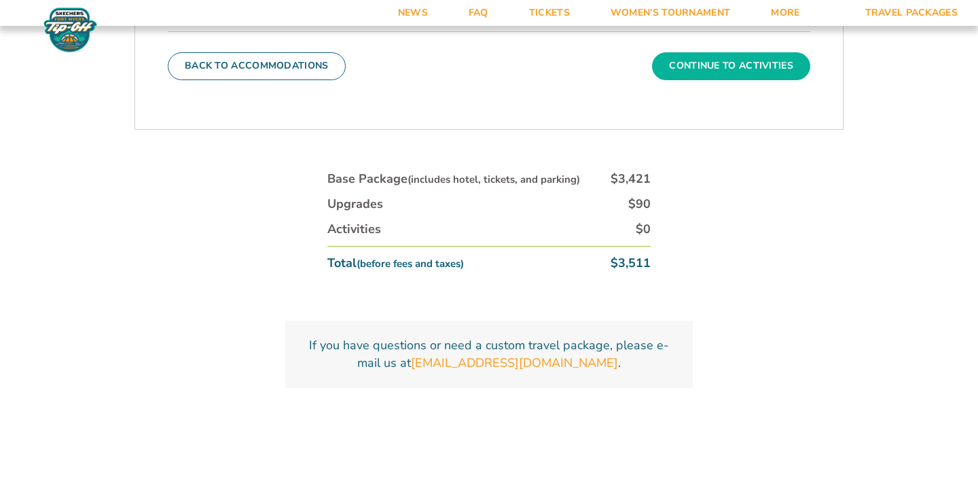
click at [734, 74] on button "Continue To Activities" at bounding box center [731, 65] width 158 height 27
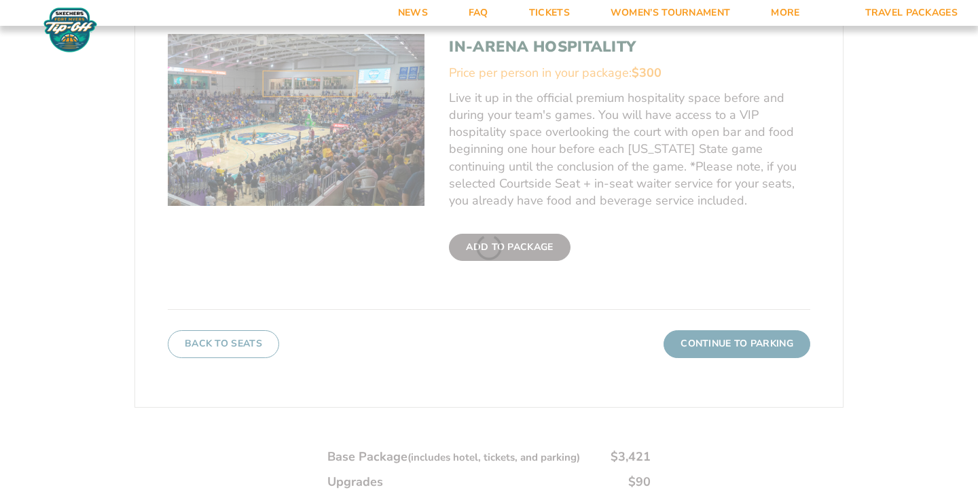
scroll to position [749, 0]
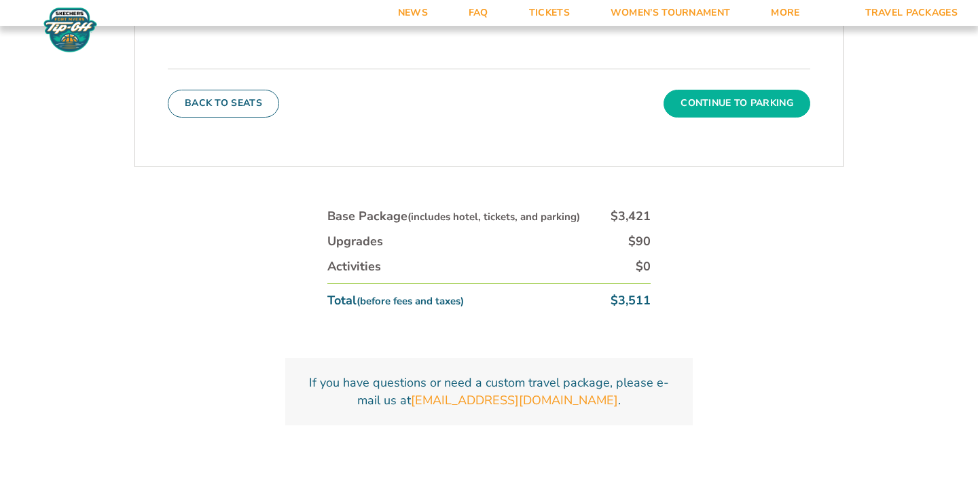
click at [731, 101] on button "Continue To Parking" at bounding box center [737, 103] width 147 height 27
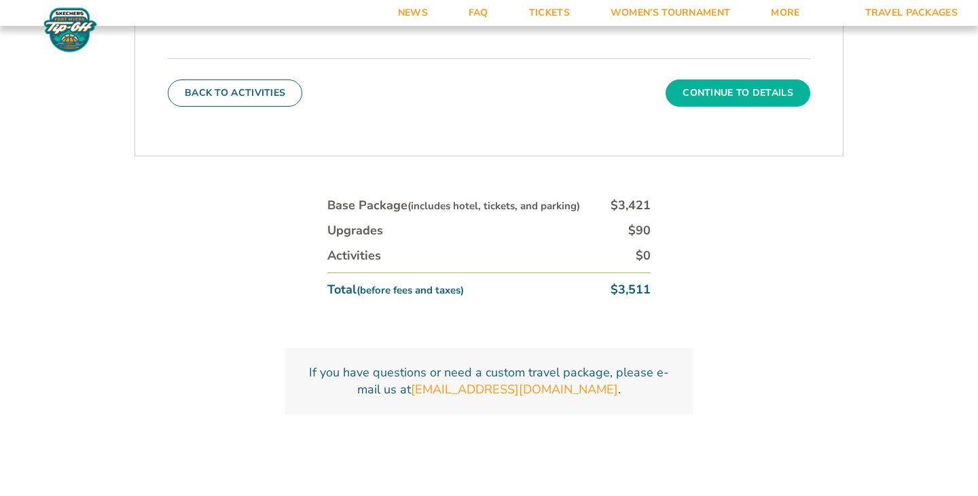
click at [722, 98] on button "Continue To Details" at bounding box center [738, 92] width 145 height 27
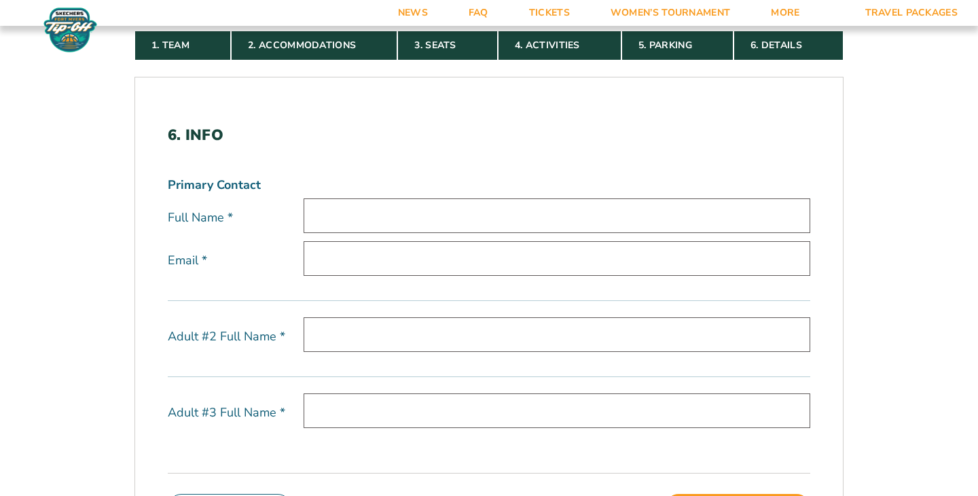
scroll to position [306, 0]
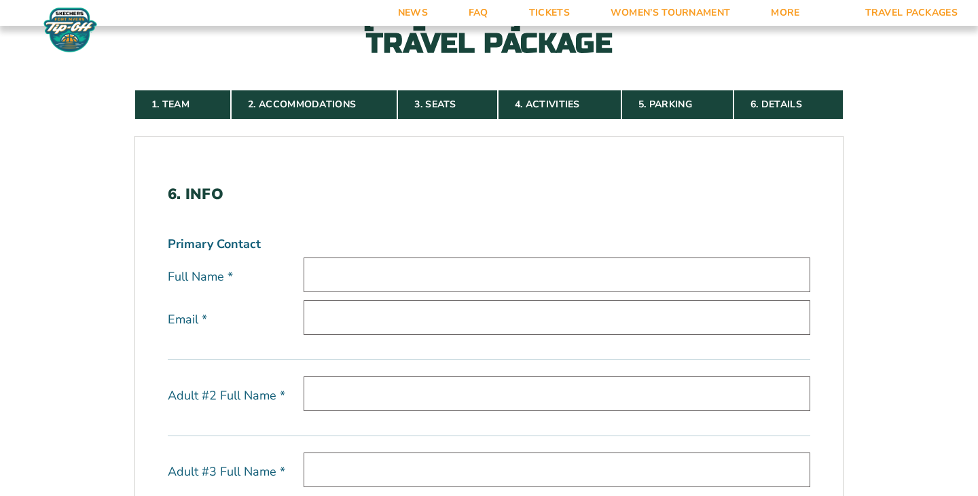
click at [437, 263] on input "text" at bounding box center [557, 274] width 507 height 35
type input "Dana J ONeil"
type input "djilloneil@gmail.com"
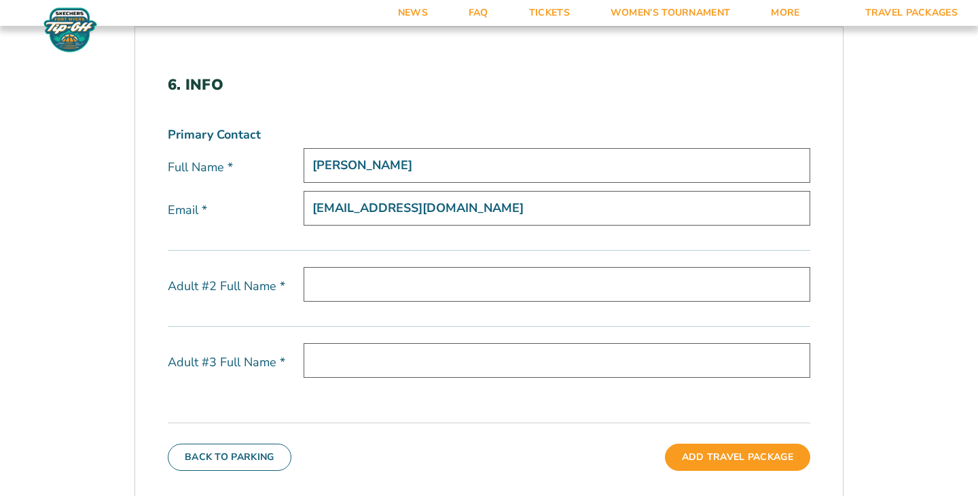
scroll to position [428, 0]
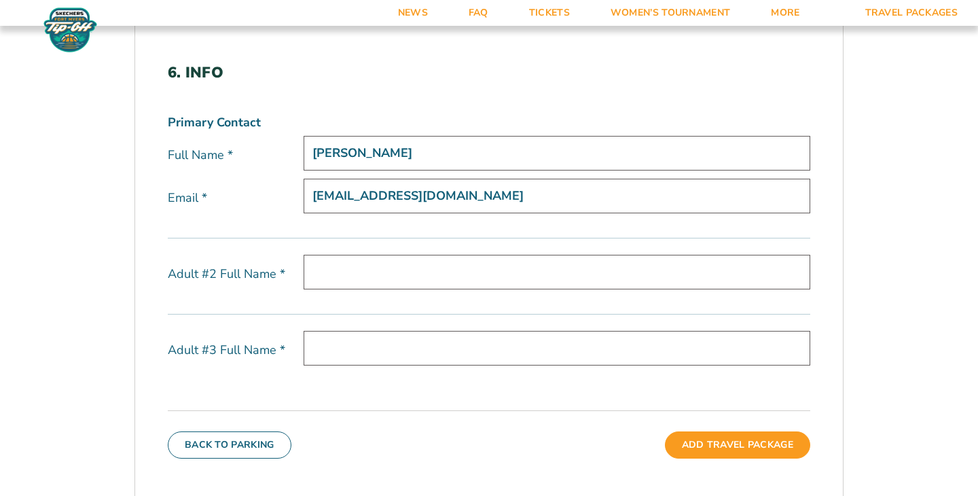
click at [463, 272] on input "text" at bounding box center [557, 272] width 507 height 35
type input "George ONeil"
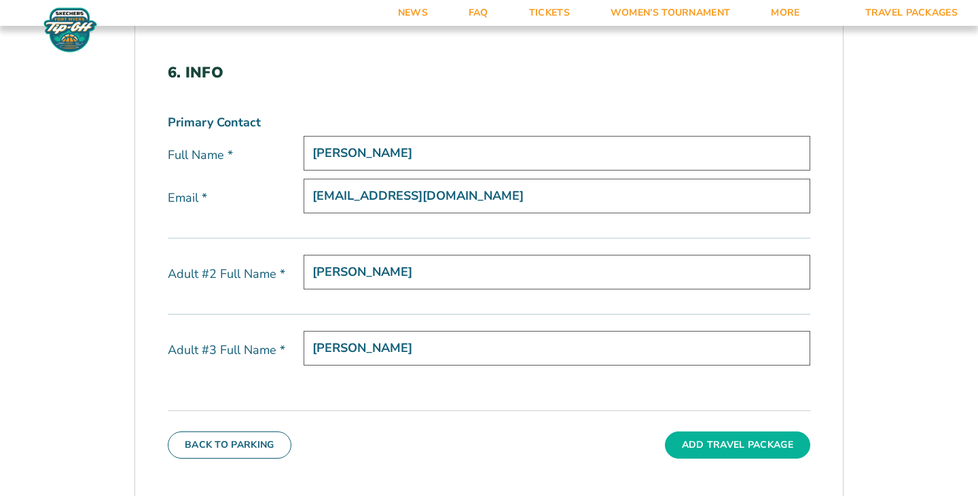
type input "Madigan ONeil"
click at [733, 441] on button "Add Travel Package" at bounding box center [737, 444] width 145 height 27
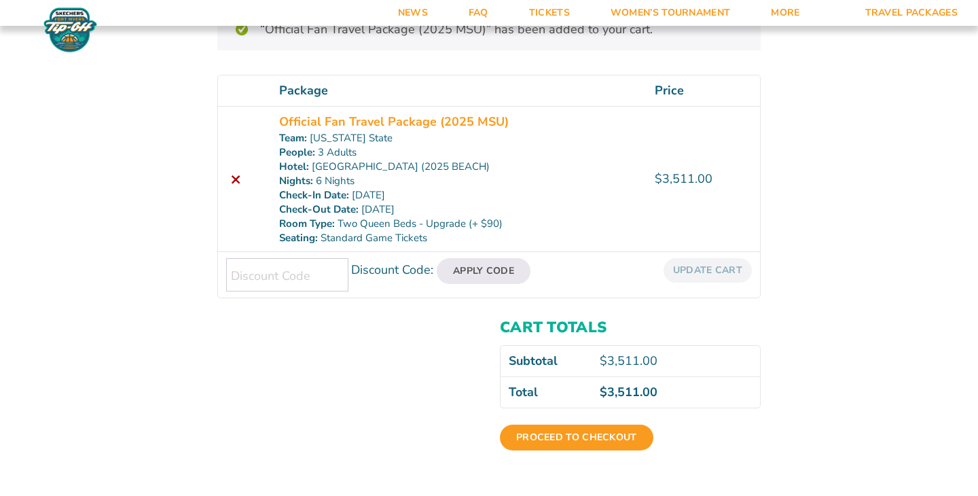
scroll to position [121, 0]
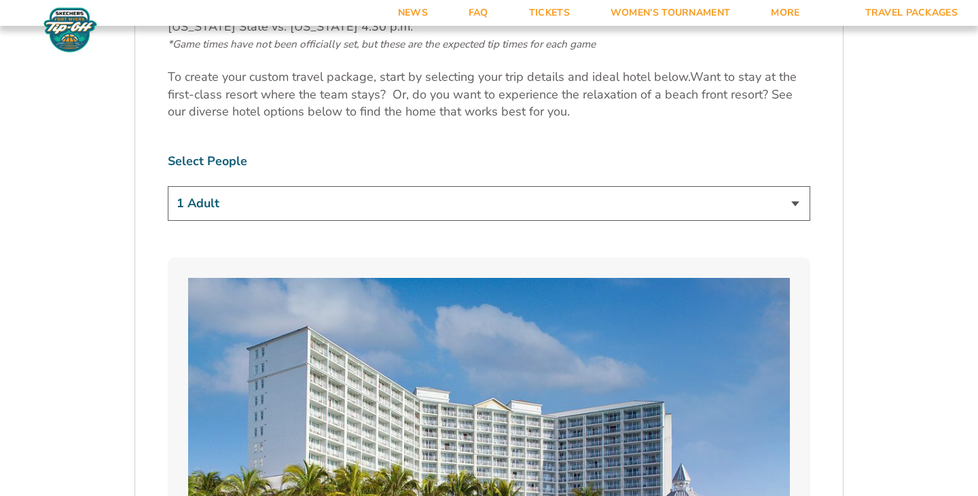
scroll to position [809, 0]
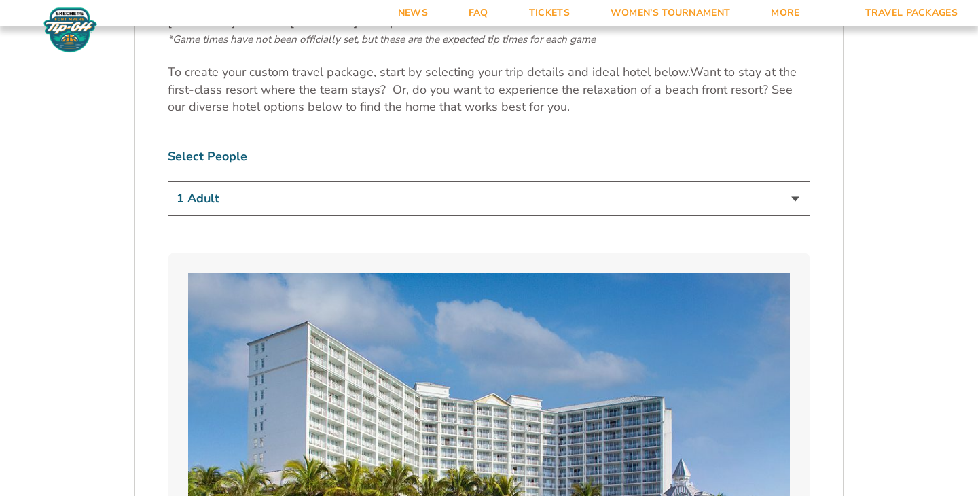
click at [450, 205] on select "1 Adult 2 Adults 3 Adults 4 Adults 2 Adults + 1 Child 2 Adults + 2 Children 2 A…" at bounding box center [489, 198] width 643 height 35
select select "3 Adults"
click at [168, 181] on select "1 Adult 2 Adults 3 Adults 4 Adults 2 Adults + 1 Child 2 Adults + 2 Children 2 A…" at bounding box center [489, 198] width 643 height 35
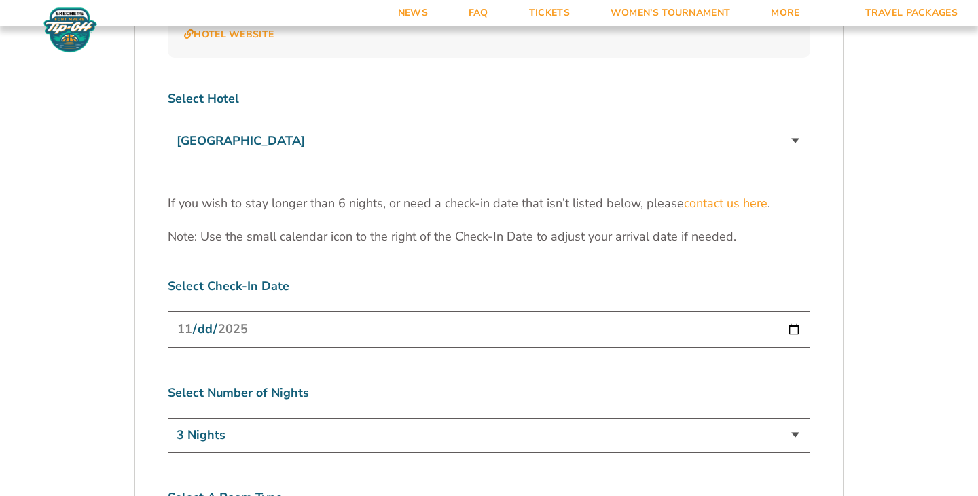
scroll to position [4236, 0]
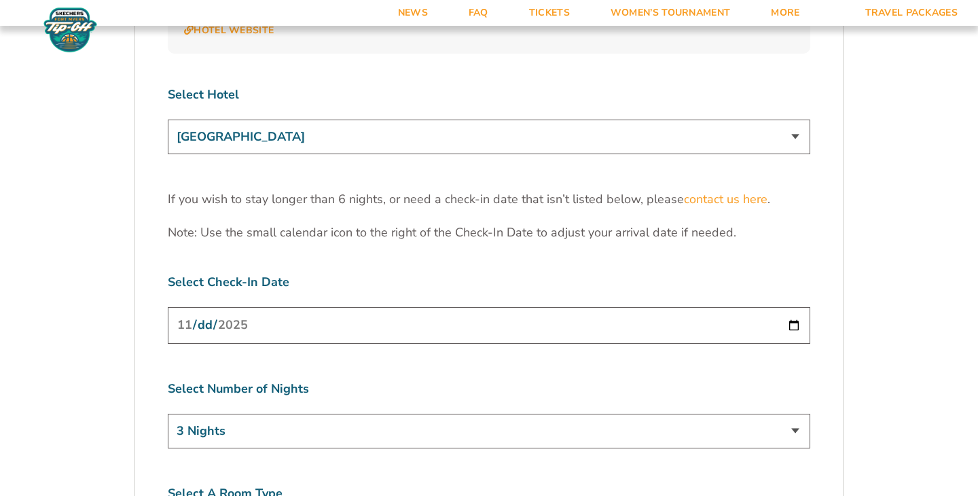
click at [789, 307] on input "[DATE]" at bounding box center [489, 325] width 643 height 36
click at [431, 414] on select "3 Nights 4 Nights 5 Nights 6 Nights" at bounding box center [489, 431] width 643 height 35
select select "4 Nights"
click at [168, 414] on select "3 Nights 4 Nights 5 Nights 6 Nights" at bounding box center [489, 431] width 643 height 35
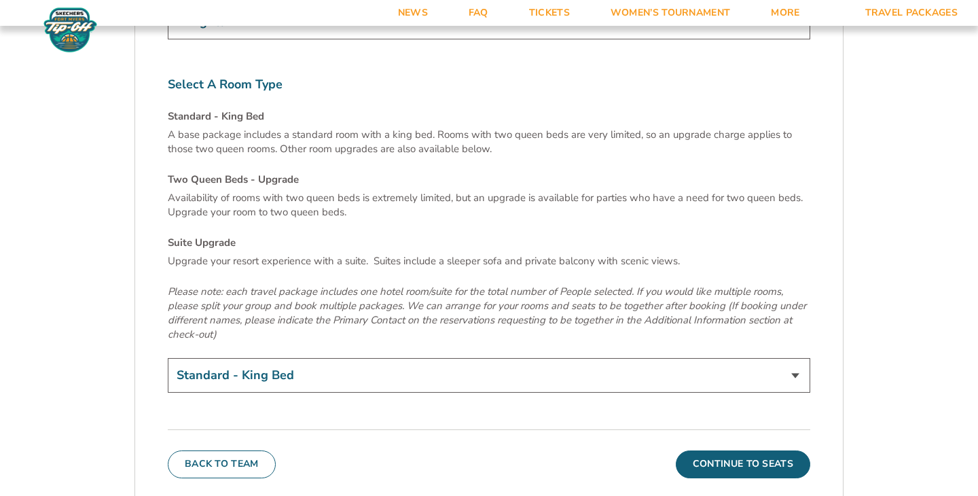
click at [429, 358] on select "Standard - King Bed Two Queen Beds - Upgrade (+$15 per night) Suite Upgrade (+$…" at bounding box center [489, 375] width 643 height 35
select select "Two Queen Beds - Upgrade"
click at [168, 357] on select "Standard - King Bed Two Queen Beds - Upgrade (+$15 per night) Suite Upgrade (+$…" at bounding box center [489, 374] width 643 height 35
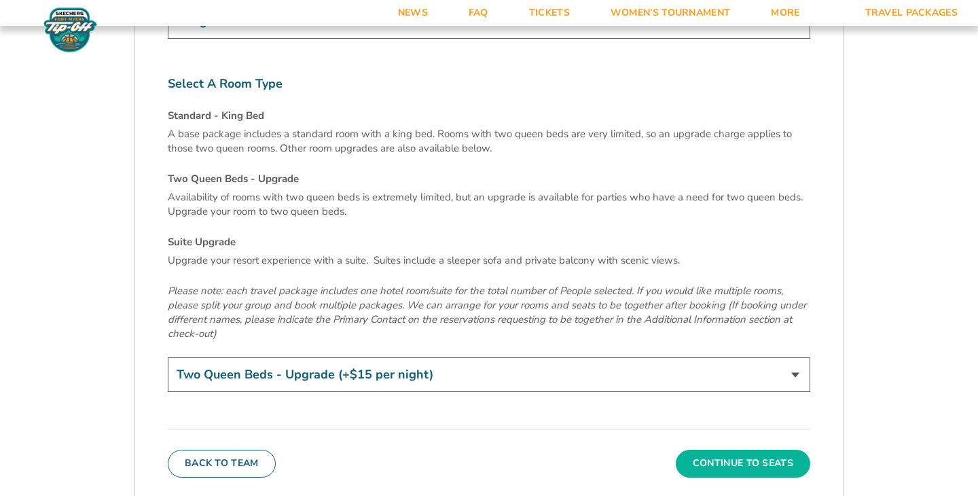
click at [753, 450] on button "Continue To Seats" at bounding box center [743, 463] width 134 height 27
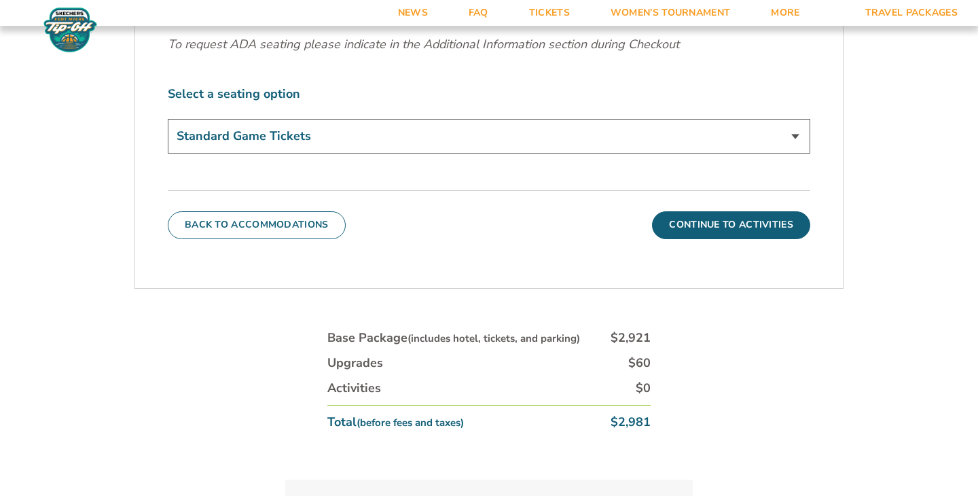
scroll to position [0, 0]
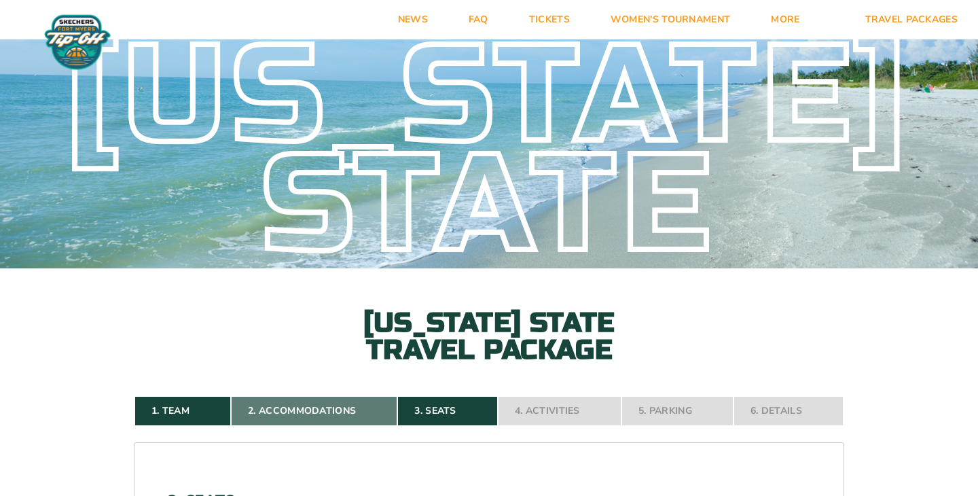
click at [321, 410] on link "2. Accommodations" at bounding box center [314, 411] width 166 height 30
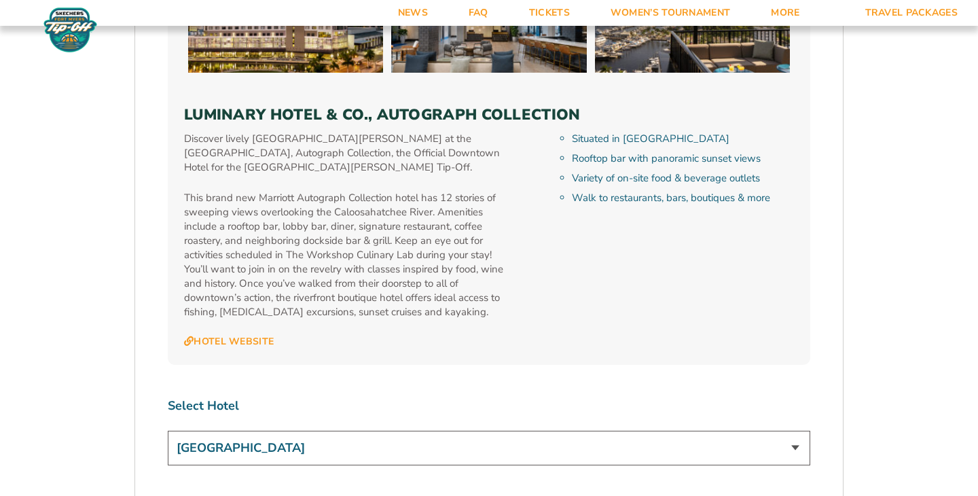
scroll to position [3927, 0]
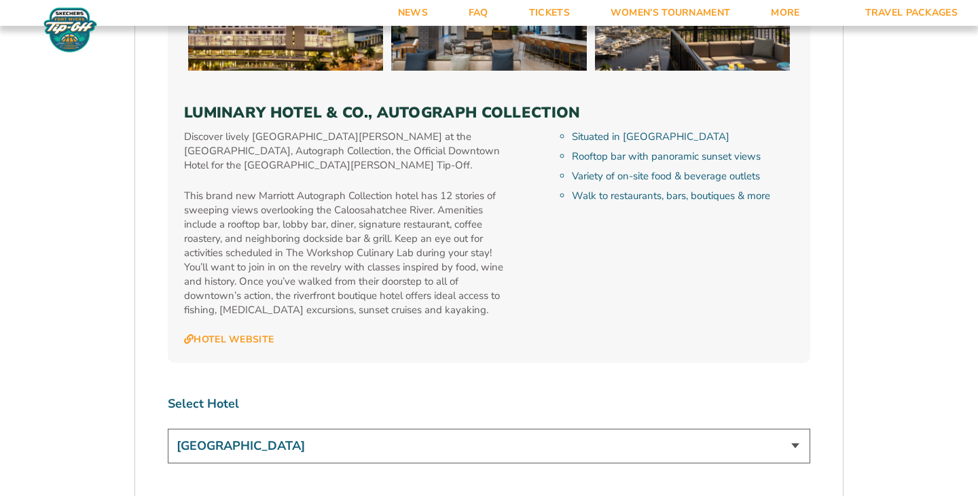
click at [414, 429] on select "[GEOGRAPHIC_DATA] [GEOGRAPHIC_DATA] [GEOGRAPHIC_DATA], Autograph Collection" at bounding box center [489, 446] width 643 height 35
select select "18478"
click at [168, 429] on select "[GEOGRAPHIC_DATA] [GEOGRAPHIC_DATA] [GEOGRAPHIC_DATA], Autograph Collection" at bounding box center [489, 446] width 643 height 35
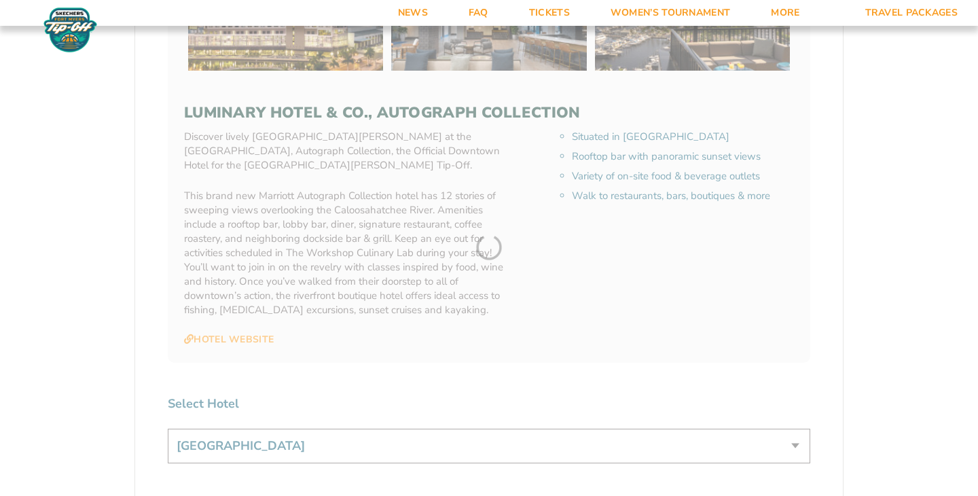
scroll to position [4421, 0]
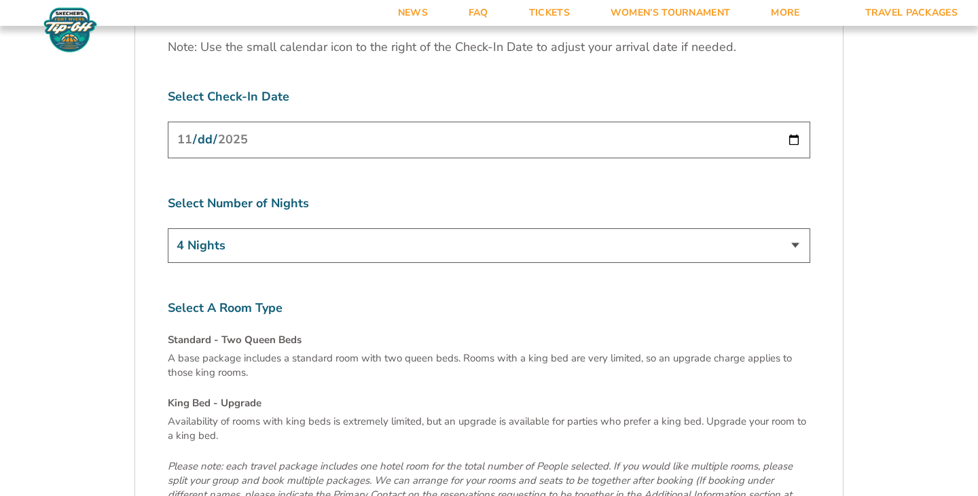
click at [454, 228] on select "3 Nights 4 Nights 5 Nights 6 Nights" at bounding box center [489, 245] width 643 height 35
select select "6 Nights"
click at [168, 228] on select "3 Nights 4 Nights 5 Nights 6 Nights" at bounding box center [489, 245] width 643 height 35
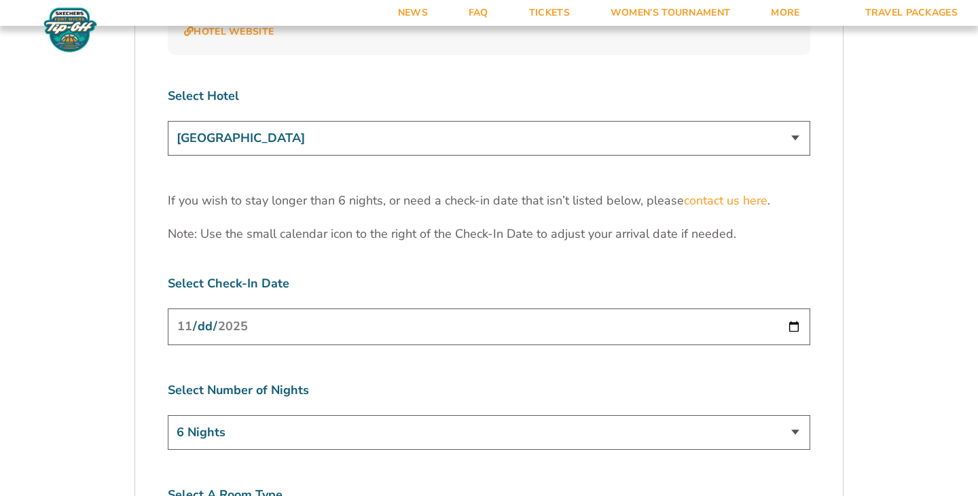
scroll to position [4194, 0]
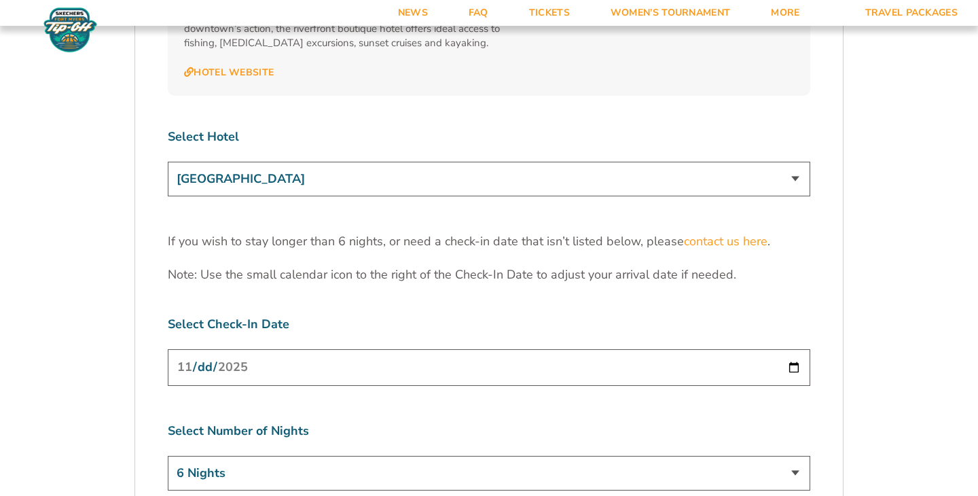
click at [444, 162] on select "[GEOGRAPHIC_DATA] [GEOGRAPHIC_DATA] [GEOGRAPHIC_DATA], Autograph Collection" at bounding box center [489, 179] width 643 height 35
click at [168, 162] on select "[GEOGRAPHIC_DATA] [GEOGRAPHIC_DATA] [GEOGRAPHIC_DATA], Autograph Collection" at bounding box center [489, 179] width 643 height 35
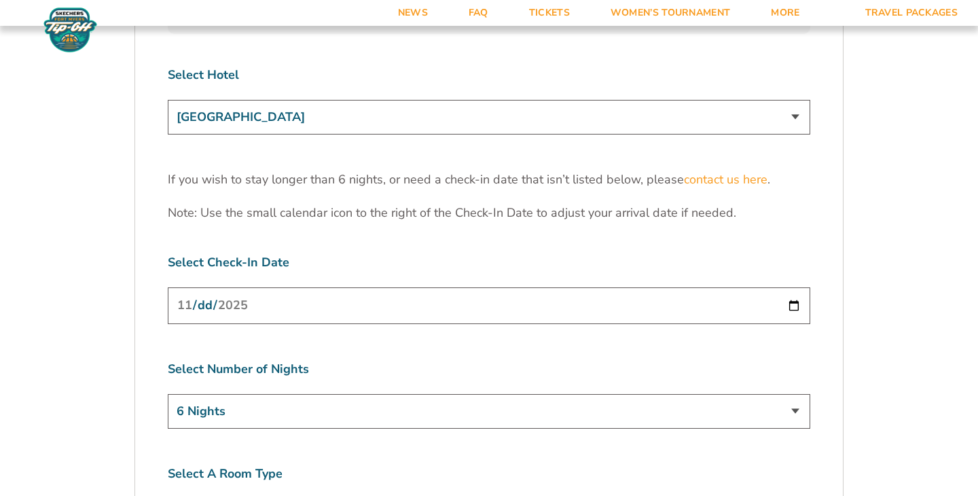
scroll to position [4244, 0]
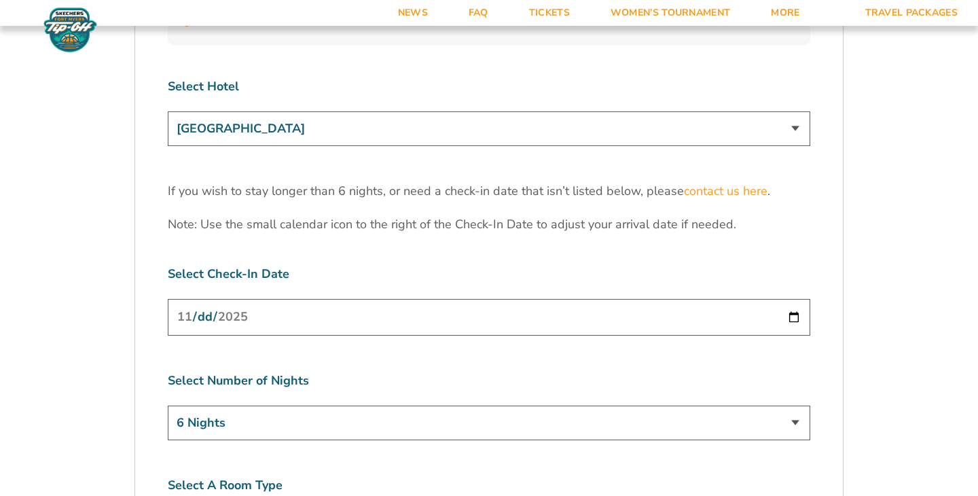
click at [393, 111] on select "[GEOGRAPHIC_DATA] [GEOGRAPHIC_DATA] [GEOGRAPHIC_DATA], Autograph Collection" at bounding box center [489, 128] width 643 height 35
click at [168, 111] on select "[GEOGRAPHIC_DATA] [GEOGRAPHIC_DATA] [GEOGRAPHIC_DATA], Autograph Collection" at bounding box center [489, 128] width 643 height 35
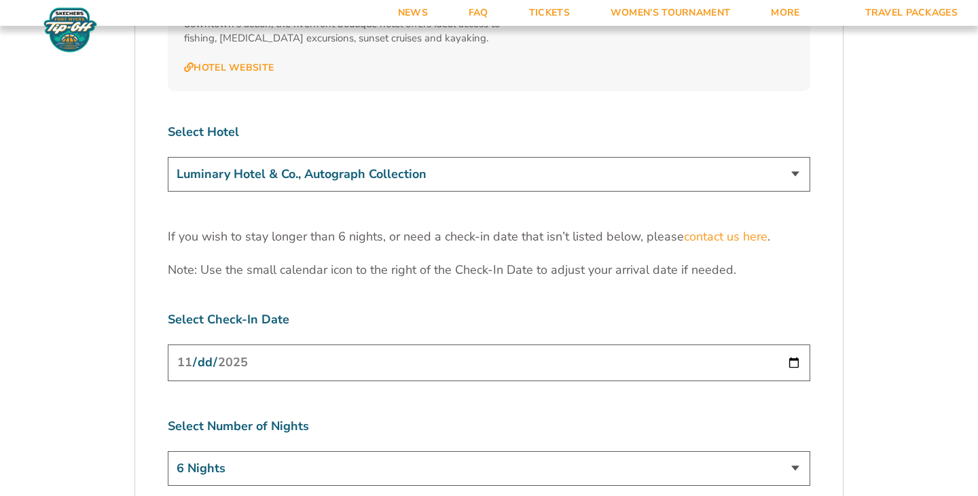
scroll to position [4184, 0]
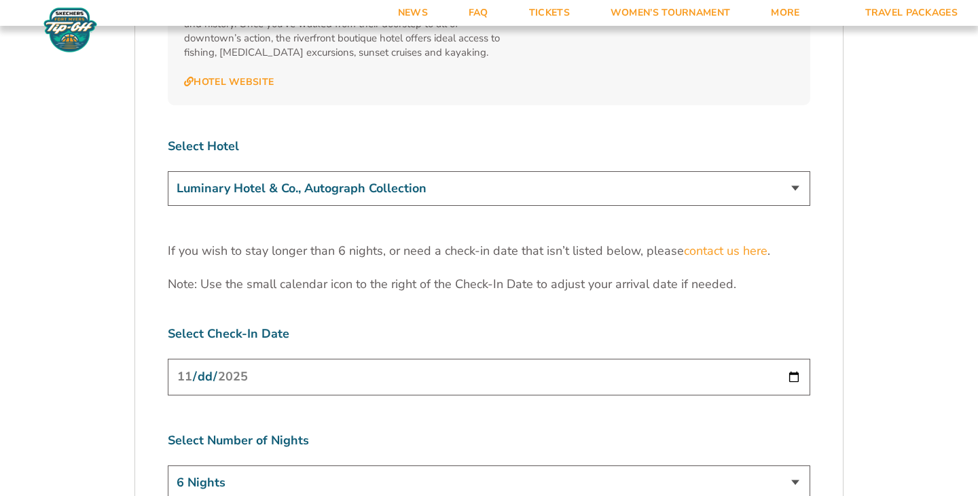
click at [376, 171] on select "[GEOGRAPHIC_DATA] [GEOGRAPHIC_DATA] [GEOGRAPHIC_DATA], Autograph Collection" at bounding box center [489, 188] width 643 height 35
select select "17485"
click at [168, 171] on select "[GEOGRAPHIC_DATA] [GEOGRAPHIC_DATA] [GEOGRAPHIC_DATA], Autograph Collection" at bounding box center [489, 188] width 643 height 35
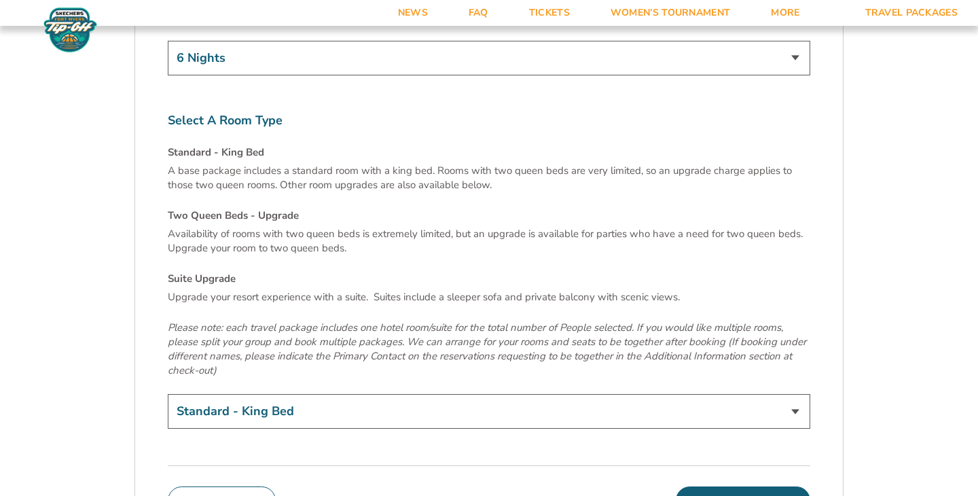
scroll to position [4666, 0]
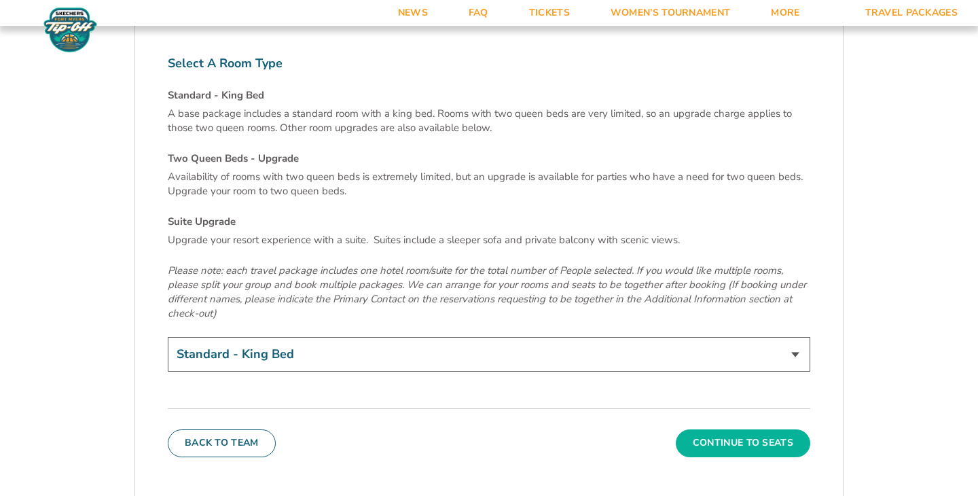
click at [707, 429] on button "Continue To Seats" at bounding box center [743, 442] width 134 height 27
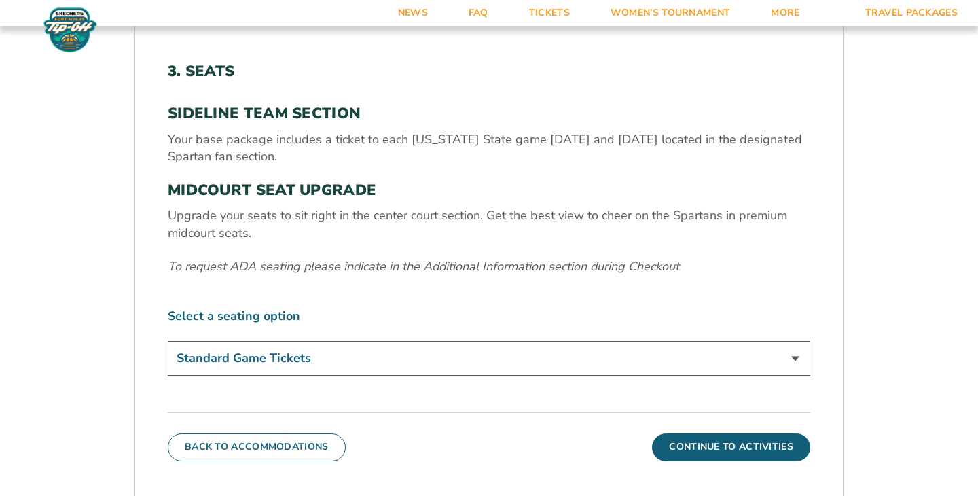
scroll to position [431, 0]
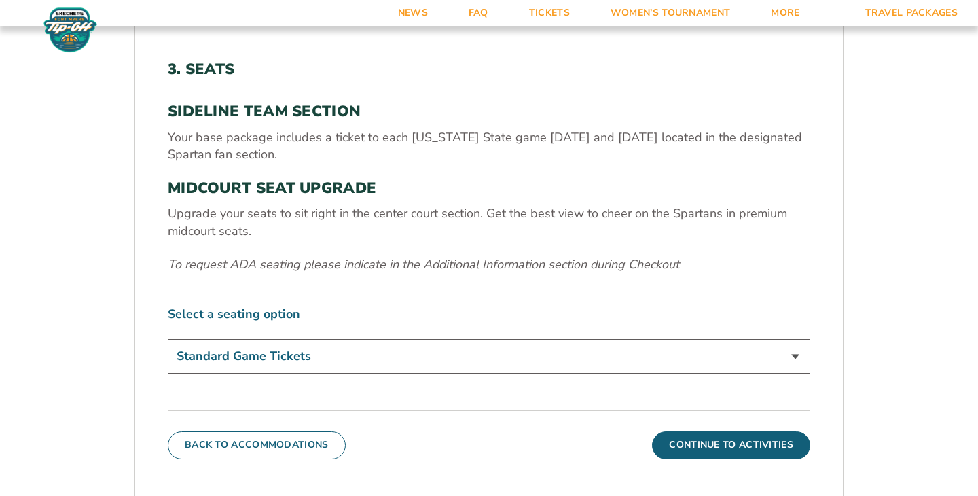
click at [669, 357] on select "Standard Game Tickets Midcourt Seat Upgrade (+$140 per person)" at bounding box center [489, 356] width 643 height 35
click at [694, 359] on select "Standard Game Tickets Midcourt Seat Upgrade (+$140 per person)" at bounding box center [489, 356] width 643 height 35
click at [715, 454] on button "Continue To Activities" at bounding box center [731, 444] width 158 height 27
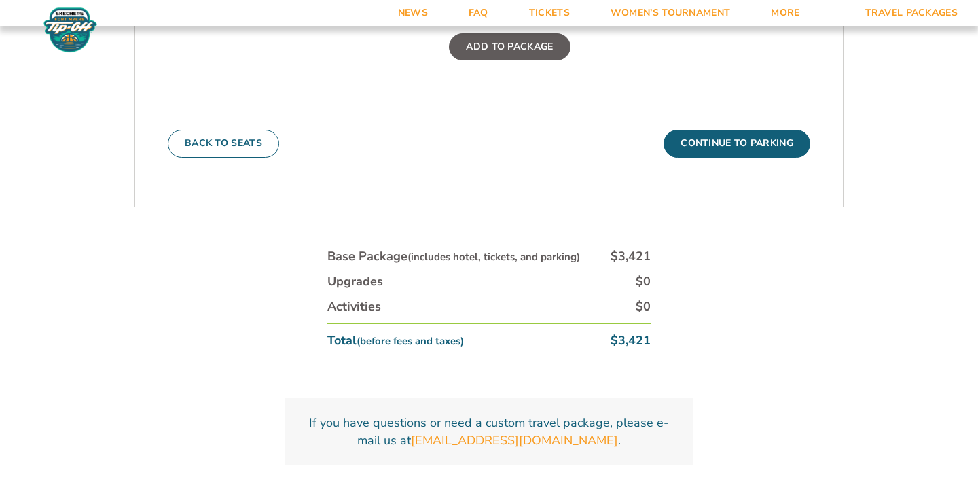
scroll to position [713, 0]
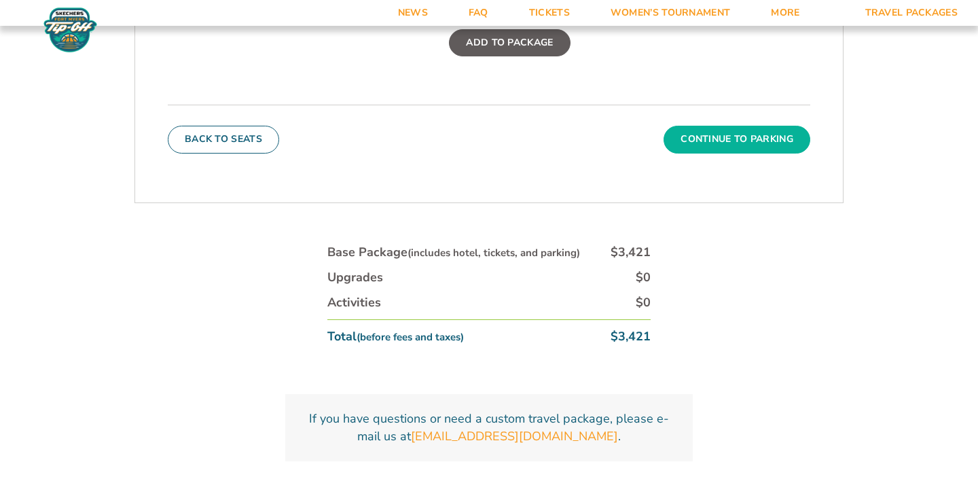
click at [754, 152] on button "Continue To Parking" at bounding box center [737, 139] width 147 height 27
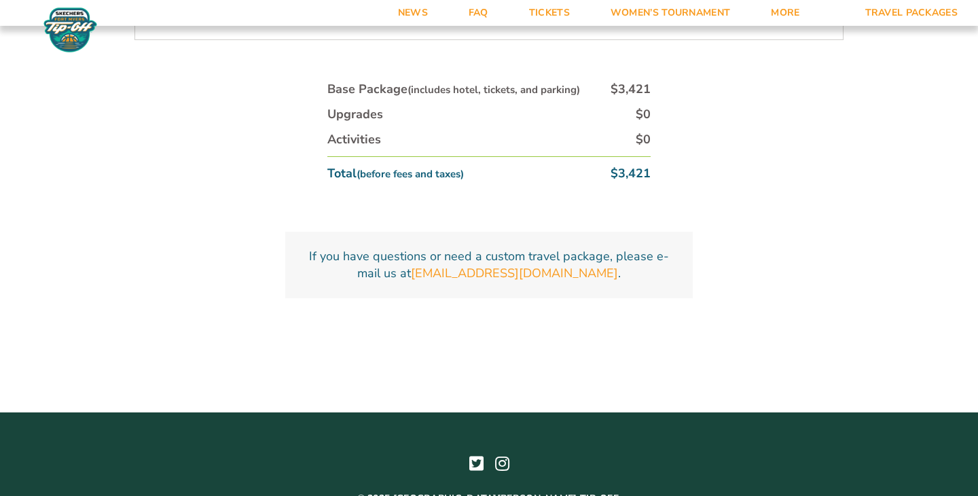
scroll to position [697, 0]
